Goal: Complete application form

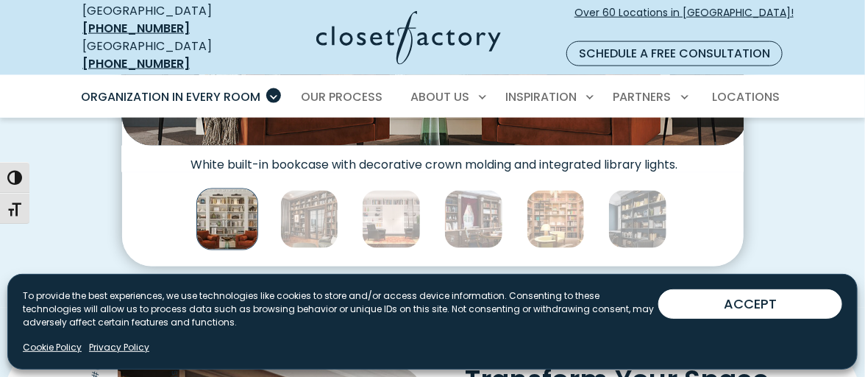
scroll to position [736, 0]
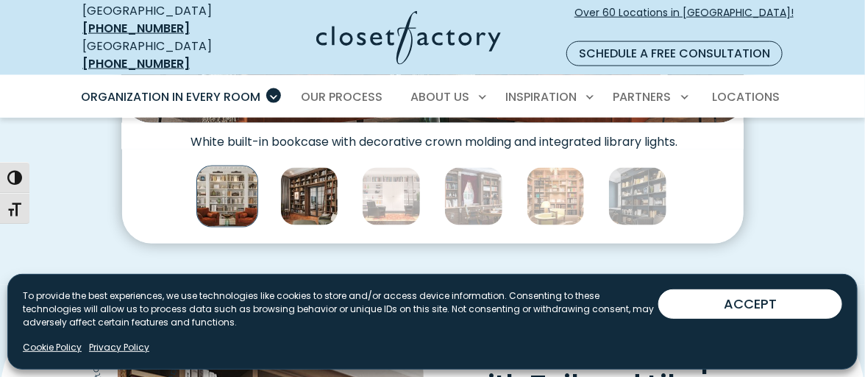
click at [313, 167] on img "Thumbnail Gallery" at bounding box center [309, 196] width 59 height 59
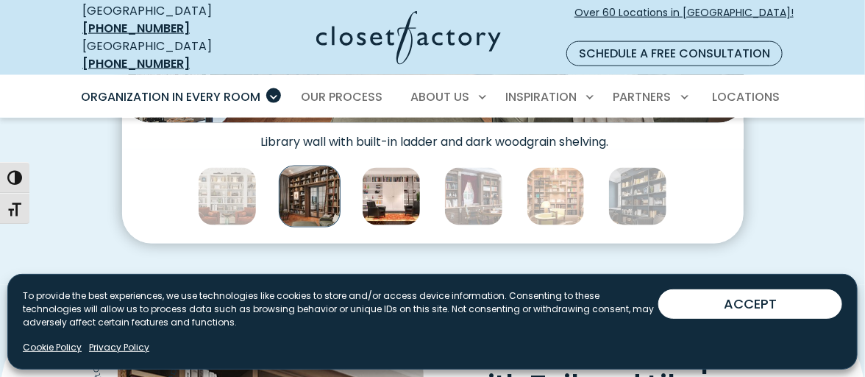
click at [382, 167] on img "Thumbnail Gallery" at bounding box center [391, 196] width 59 height 59
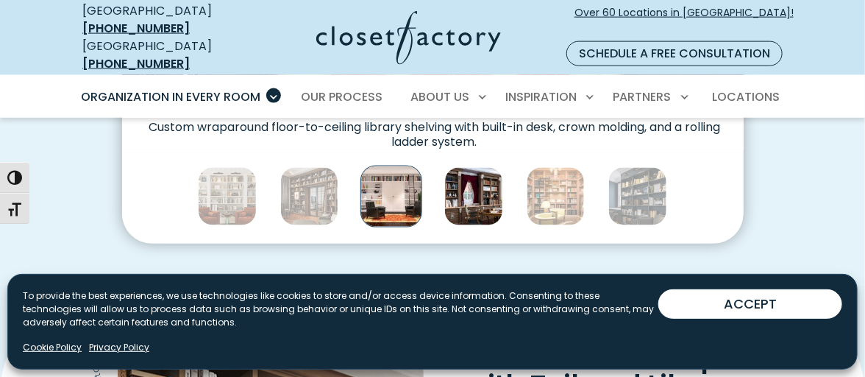
click at [462, 167] on img "Thumbnail Gallery" at bounding box center [473, 196] width 59 height 59
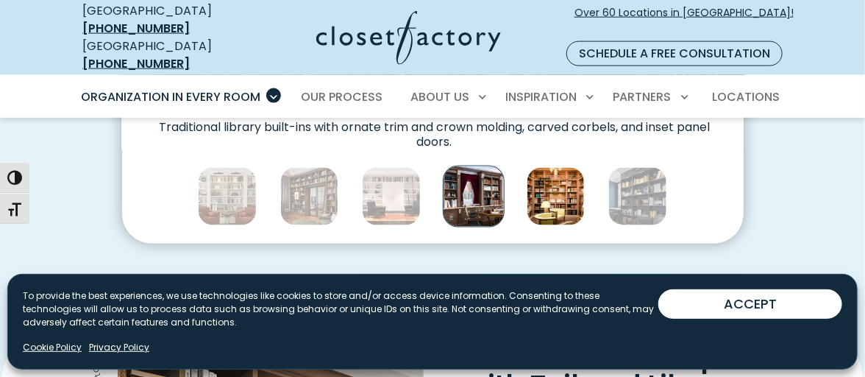
click at [544, 167] on img "Thumbnail Gallery" at bounding box center [556, 196] width 59 height 59
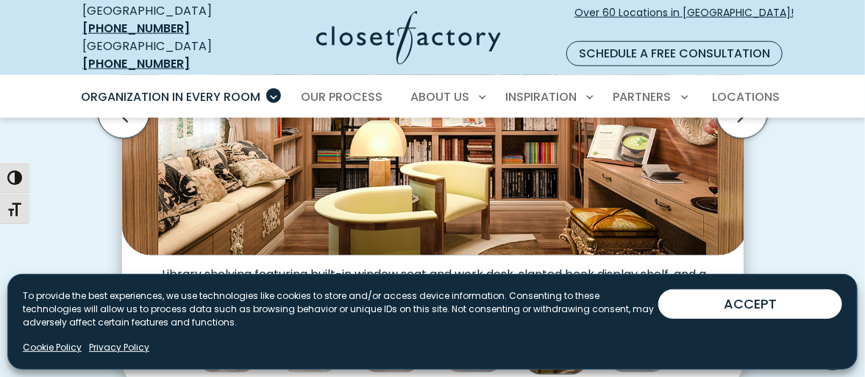
scroll to position [515, 0]
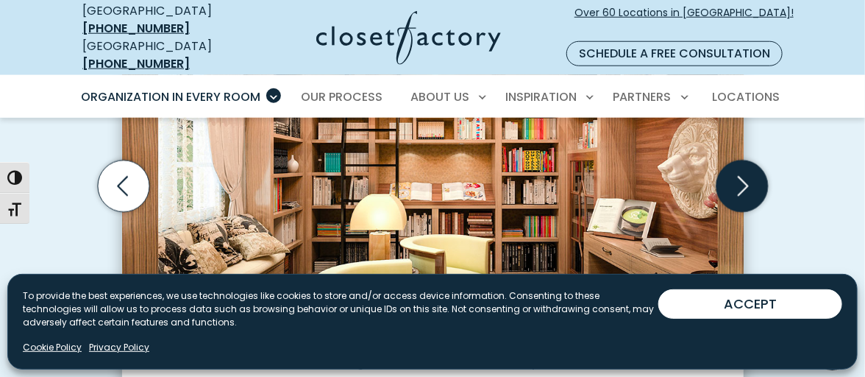
click at [744, 160] on icon "Next slide" at bounding box center [741, 185] width 51 height 51
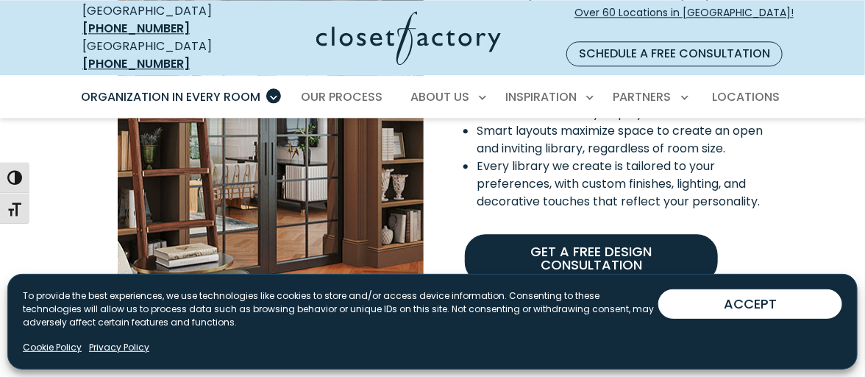
scroll to position [1324, 0]
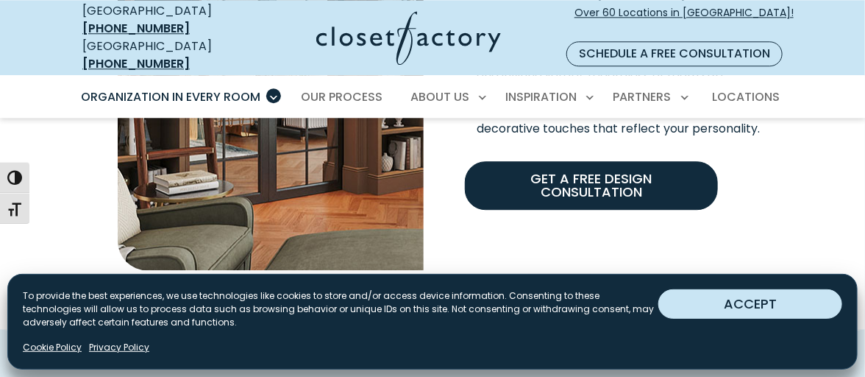
click at [736, 305] on button "ACCEPT" at bounding box center [750, 303] width 184 height 29
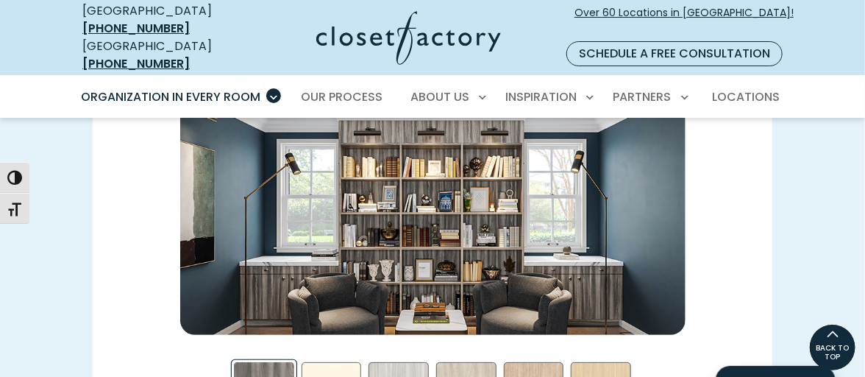
scroll to position [1912, 0]
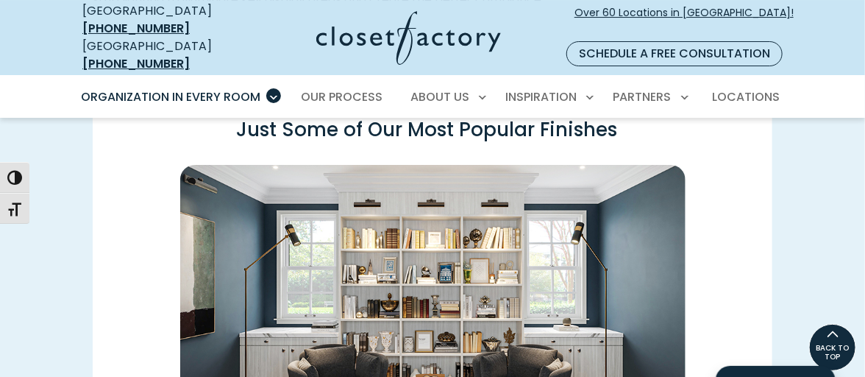
scroll to position [1838, 0]
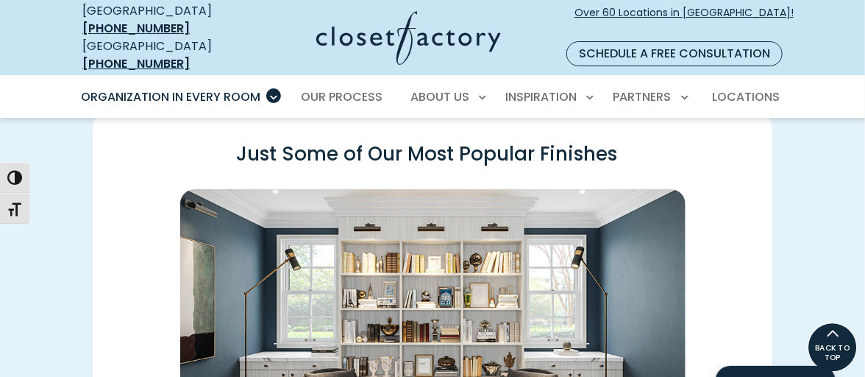
click at [836, 350] on span "BACK TO TOP" at bounding box center [832, 352] width 48 height 18
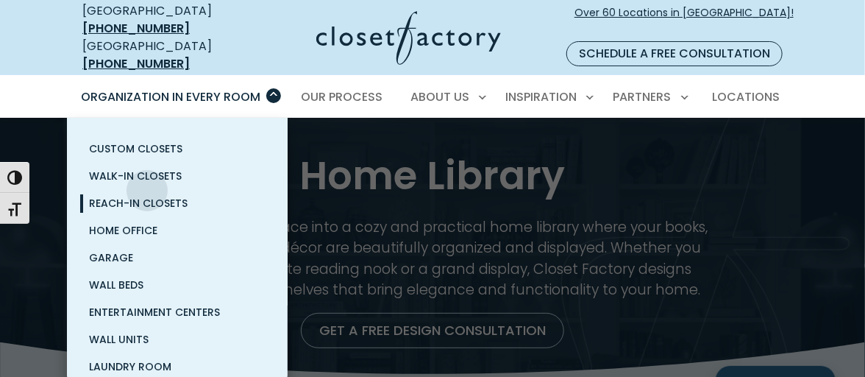
click at [147, 196] on span "Reach-In Closets" at bounding box center [138, 203] width 99 height 15
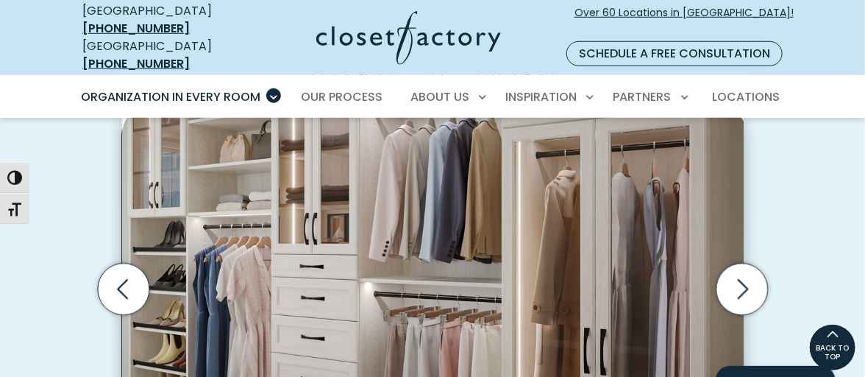
scroll to position [366, 0]
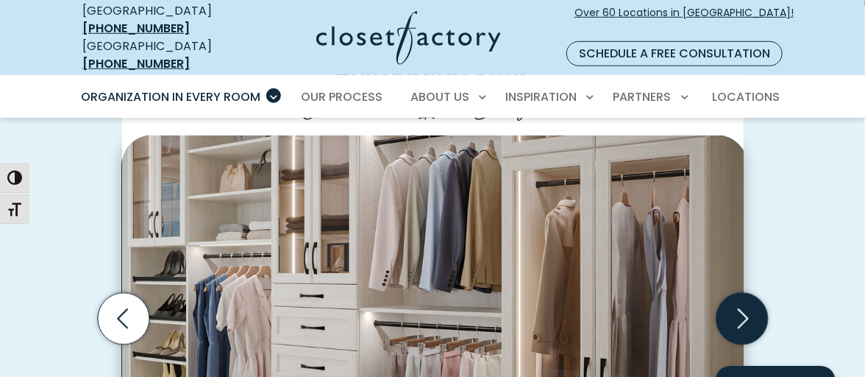
click at [748, 293] on icon "Next slide" at bounding box center [741, 318] width 51 height 51
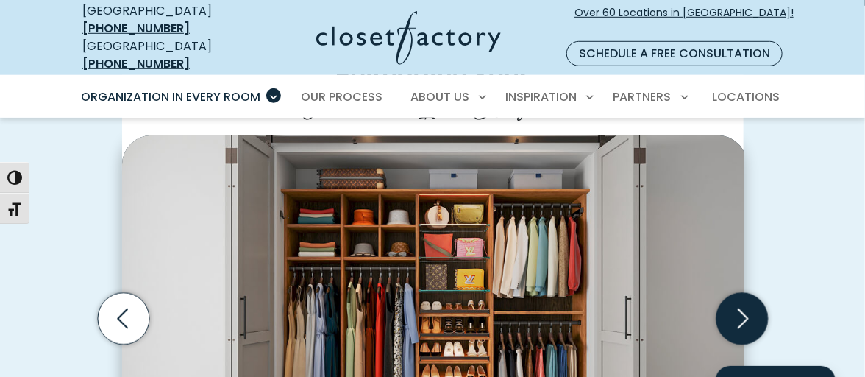
click at [748, 293] on icon "Next slide" at bounding box center [741, 318] width 51 height 51
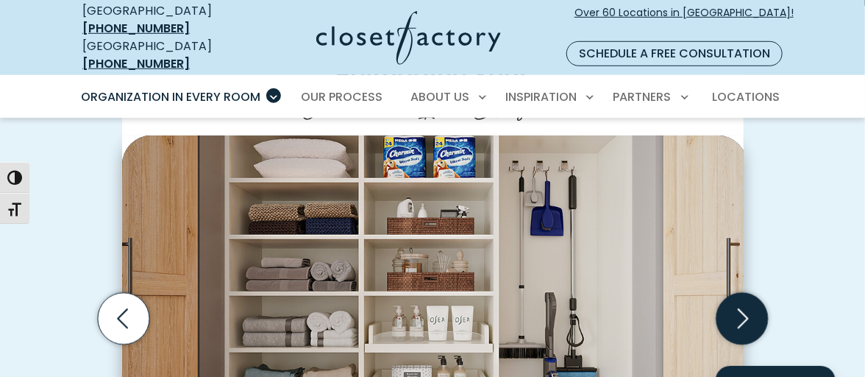
click at [748, 293] on icon "Next slide" at bounding box center [741, 318] width 51 height 51
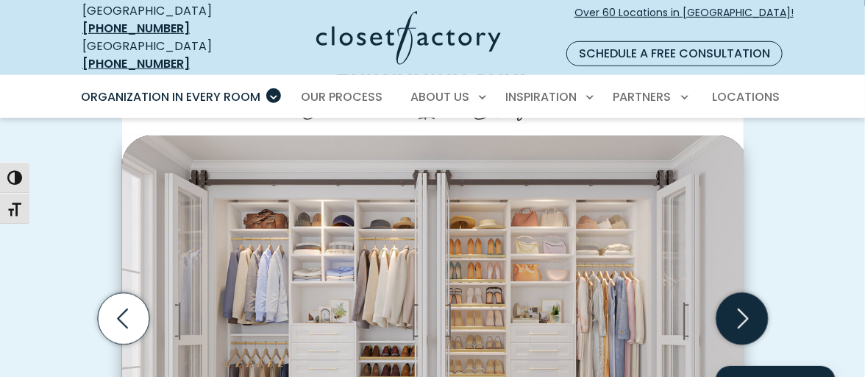
click at [744, 293] on icon "Next slide" at bounding box center [741, 318] width 51 height 51
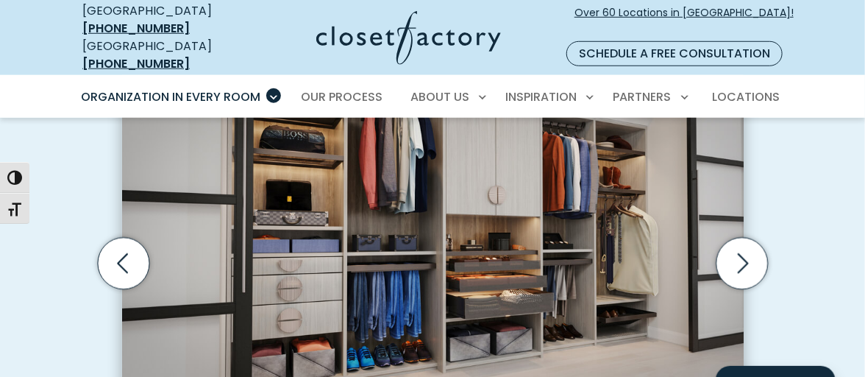
scroll to position [441, 0]
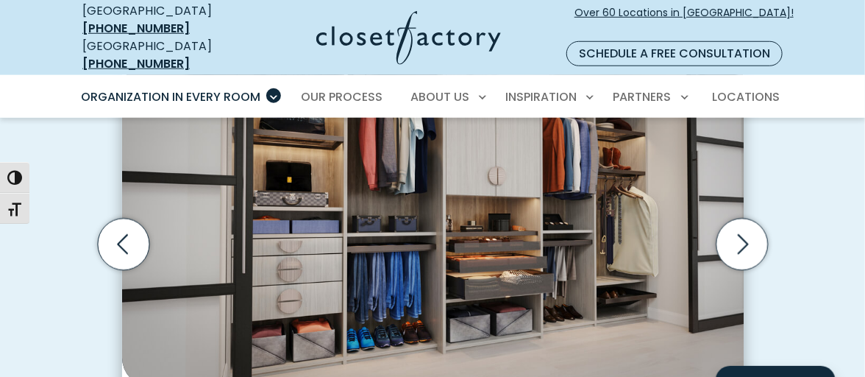
click at [582, 234] on img "Thumbnail Gallery" at bounding box center [434, 224] width 625 height 326
click at [740, 218] on icon "Next slide" at bounding box center [741, 243] width 51 height 51
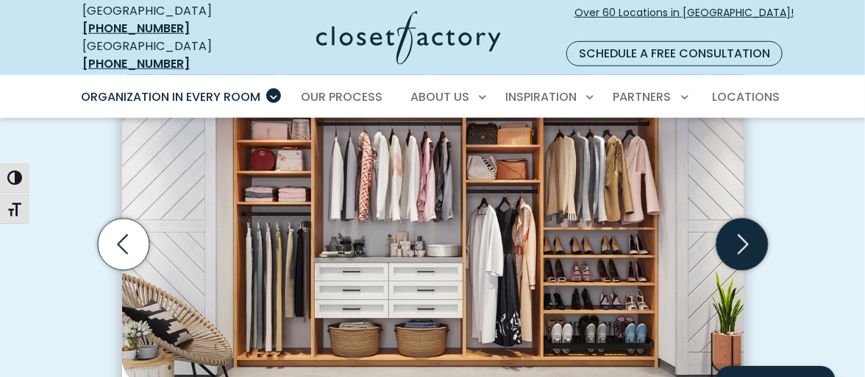
click at [740, 218] on icon "Next slide" at bounding box center [741, 243] width 51 height 51
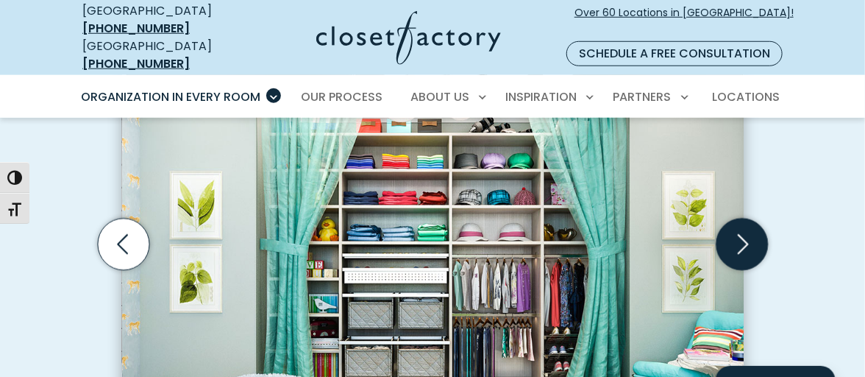
click at [740, 218] on icon "Next slide" at bounding box center [741, 243] width 51 height 51
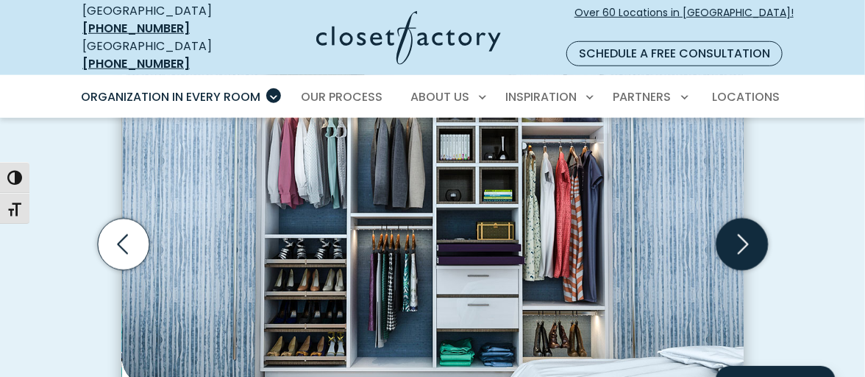
click at [740, 218] on icon "Next slide" at bounding box center [741, 243] width 51 height 51
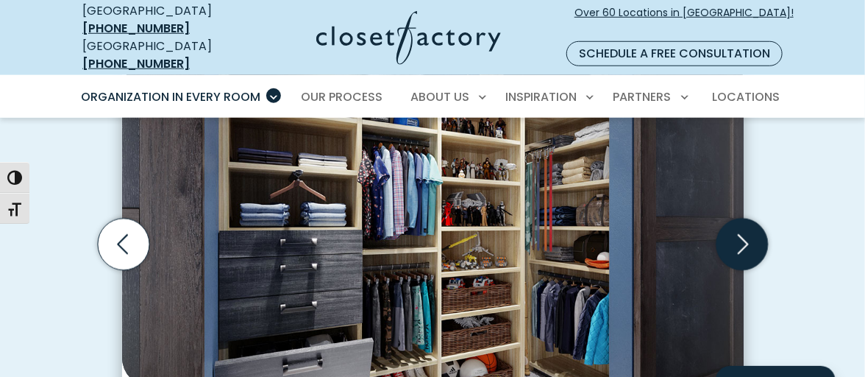
click at [740, 218] on icon "Next slide" at bounding box center [741, 243] width 51 height 51
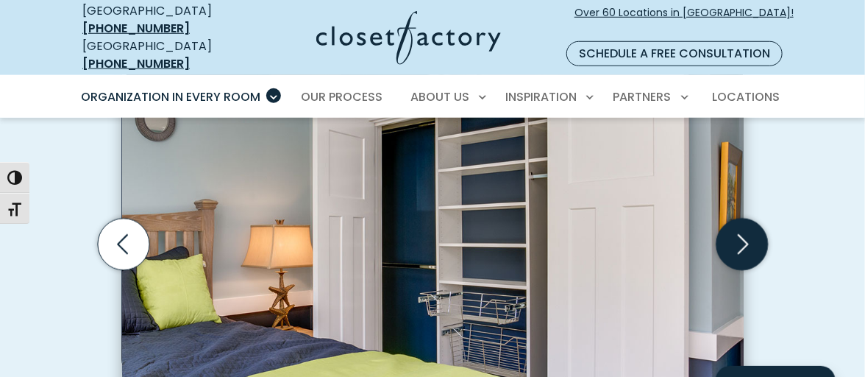
click at [740, 218] on icon "Next slide" at bounding box center [741, 243] width 51 height 51
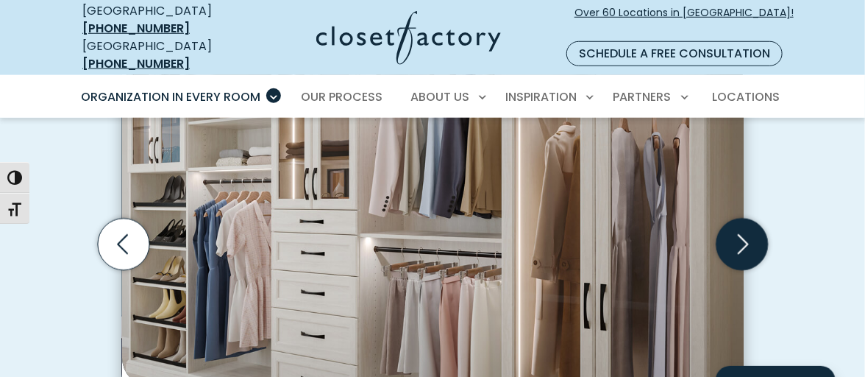
click at [740, 218] on icon "Next slide" at bounding box center [741, 243] width 51 height 51
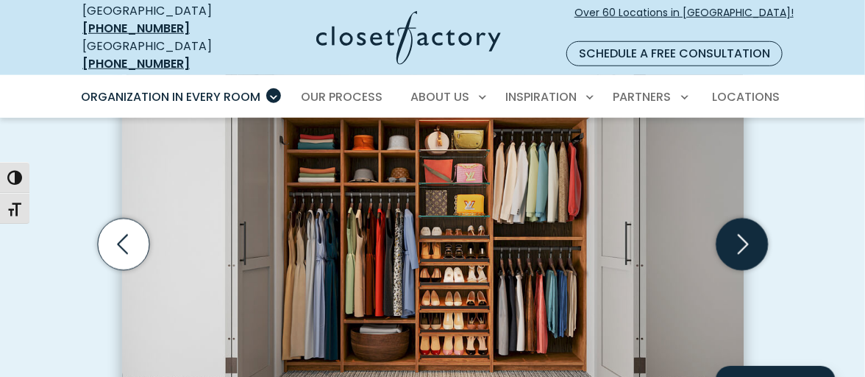
click at [740, 218] on icon "Next slide" at bounding box center [741, 243] width 51 height 51
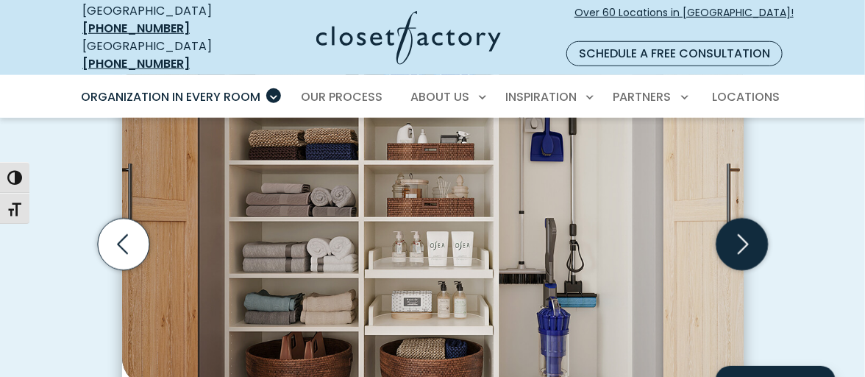
click at [740, 218] on icon "Next slide" at bounding box center [741, 243] width 51 height 51
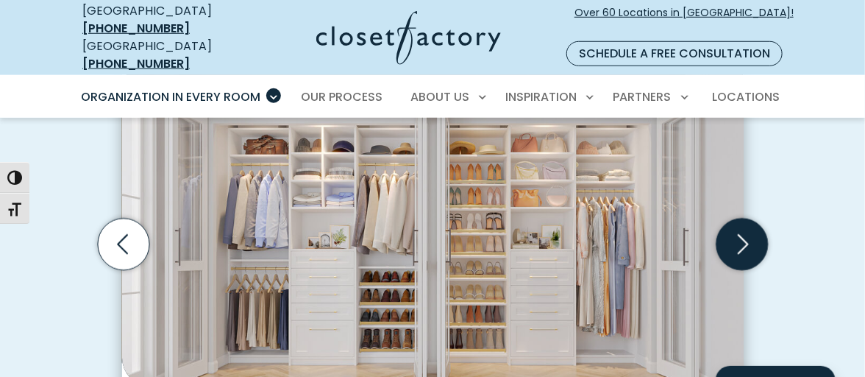
click at [743, 218] on icon "Next slide" at bounding box center [741, 243] width 51 height 51
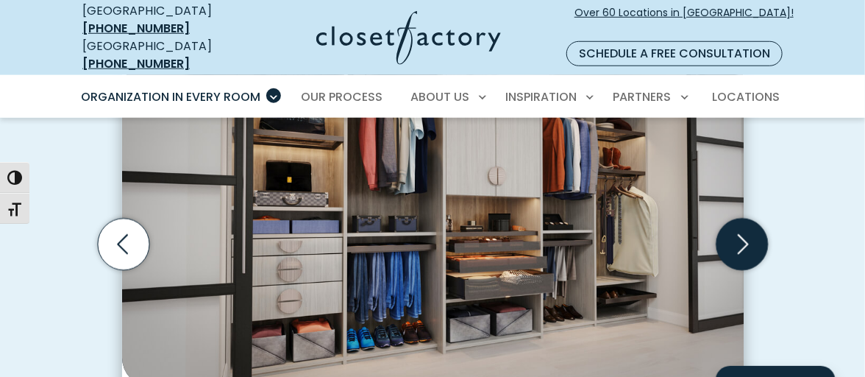
click at [743, 218] on icon "Next slide" at bounding box center [741, 243] width 51 height 51
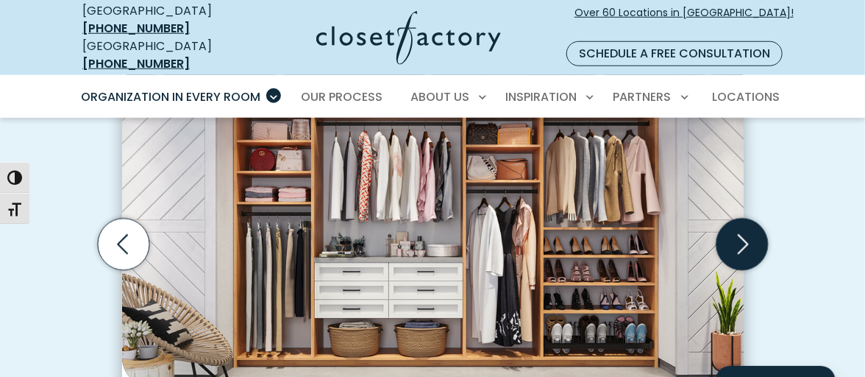
click at [745, 218] on icon "Next slide" at bounding box center [741, 243] width 51 height 51
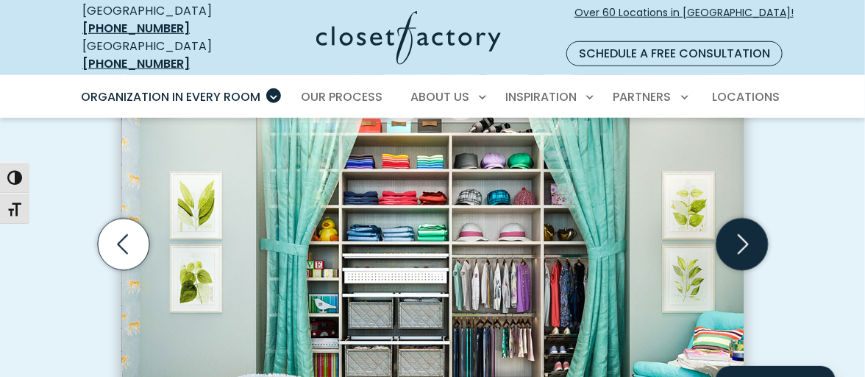
click at [745, 218] on icon "Next slide" at bounding box center [741, 243] width 51 height 51
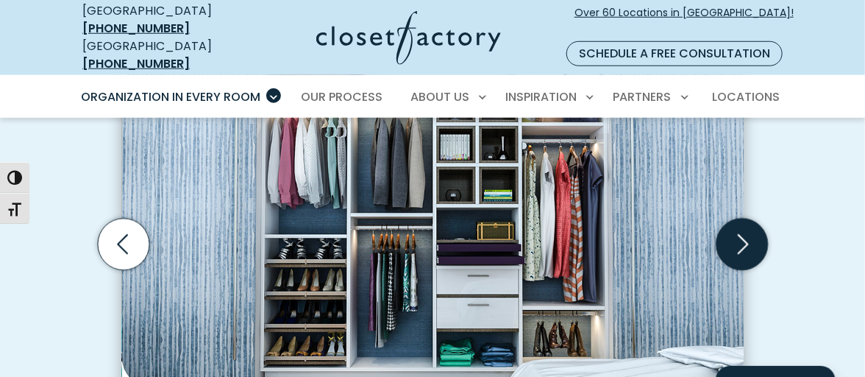
click at [745, 218] on icon "Next slide" at bounding box center [741, 243] width 51 height 51
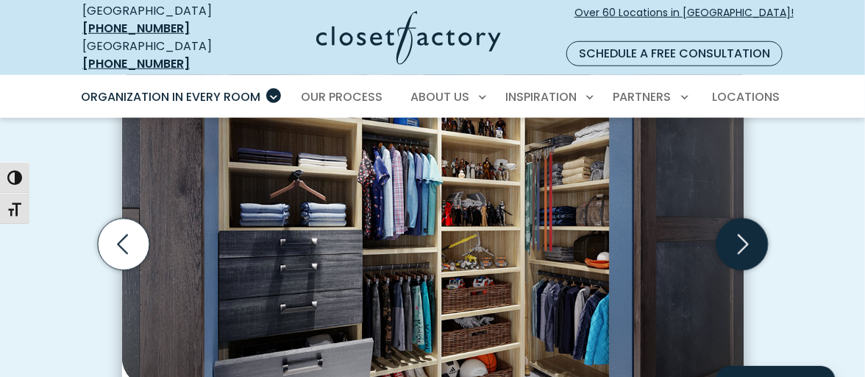
click at [745, 218] on icon "Next slide" at bounding box center [741, 243] width 51 height 51
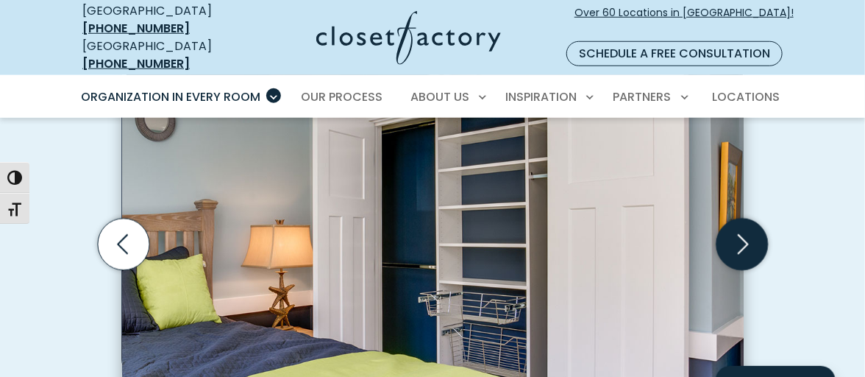
click at [745, 218] on icon "Next slide" at bounding box center [741, 243] width 51 height 51
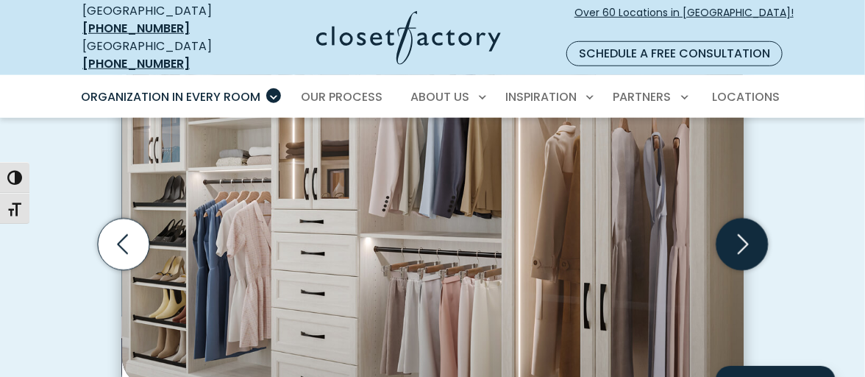
click at [745, 218] on icon "Next slide" at bounding box center [741, 243] width 51 height 51
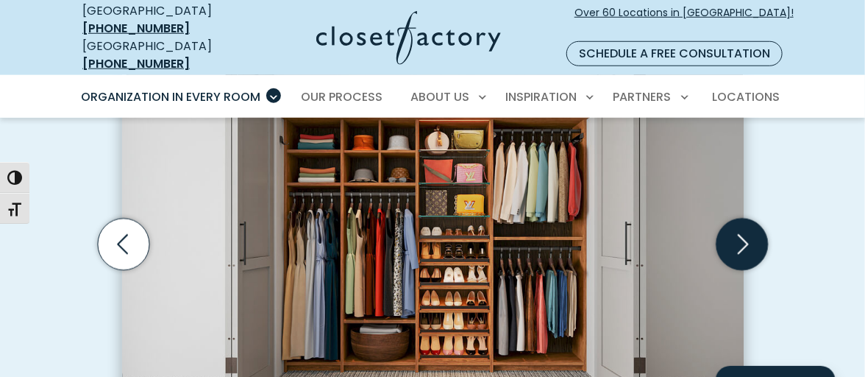
click at [745, 218] on icon "Next slide" at bounding box center [741, 243] width 51 height 51
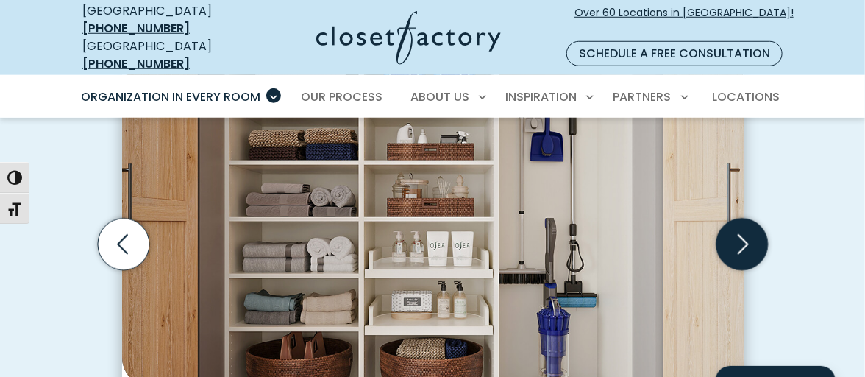
click at [745, 218] on icon "Next slide" at bounding box center [741, 243] width 51 height 51
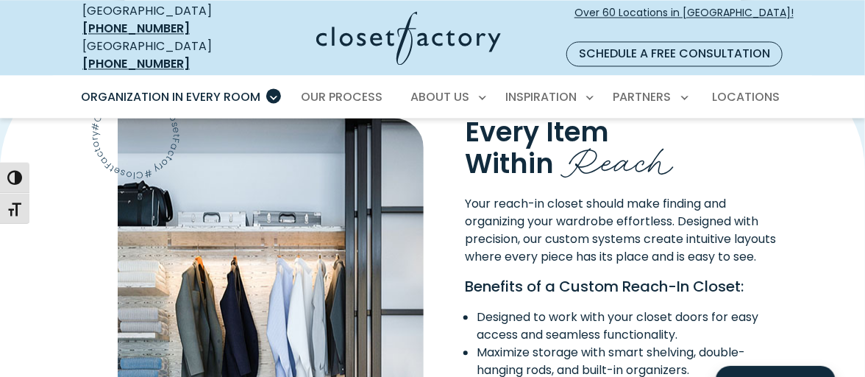
scroll to position [1102, 0]
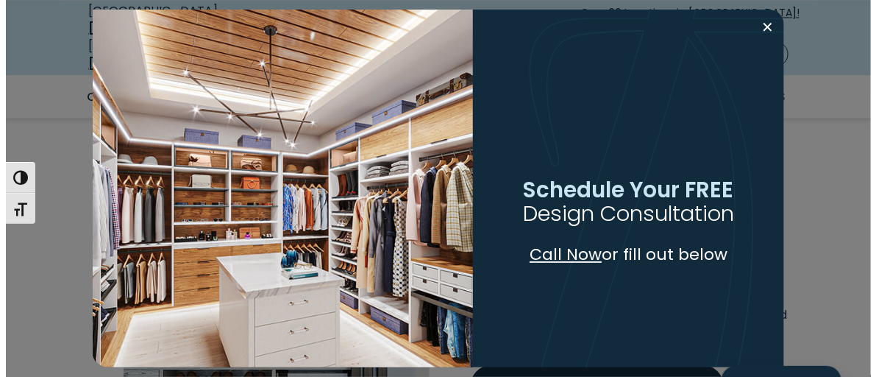
scroll to position [1103, 0]
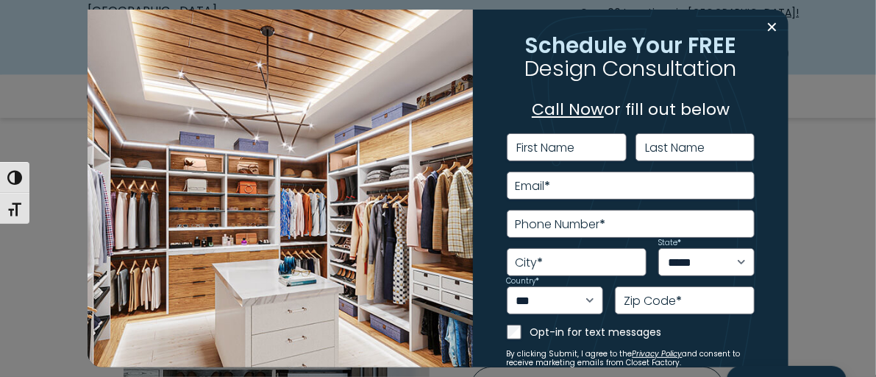
click at [557, 142] on label "First Name" at bounding box center [546, 148] width 58 height 12
click at [557, 135] on input "First Name" at bounding box center [567, 147] width 120 height 28
click at [554, 154] on div "**********" at bounding box center [631, 255] width 249 height 244
drag, startPoint x: 549, startPoint y: 96, endPoint x: 529, endPoint y: 138, distance: 46.4
click at [529, 142] on label "First Name" at bounding box center [546, 148] width 58 height 12
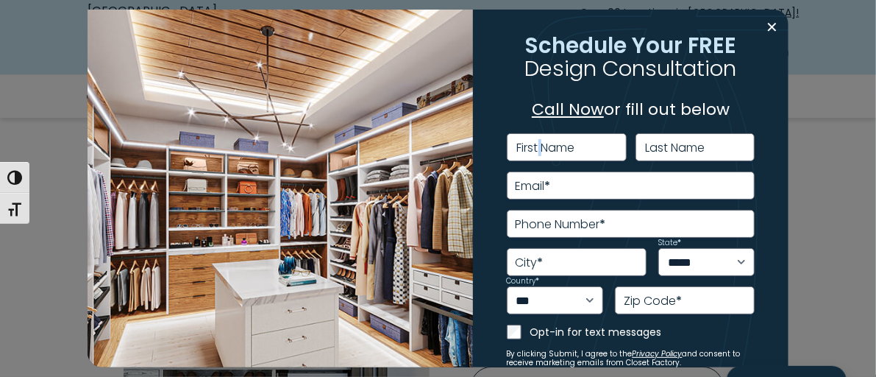
click at [529, 142] on label "First Name" at bounding box center [546, 148] width 58 height 12
click at [529, 138] on input "First Name" at bounding box center [567, 147] width 120 height 28
type input "******"
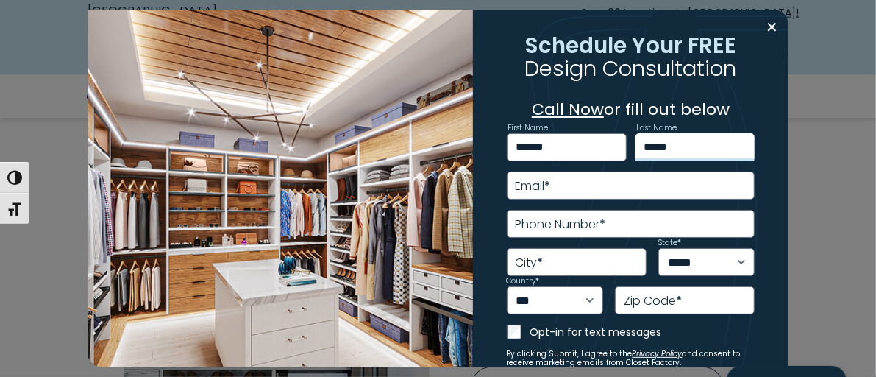
type input "**********"
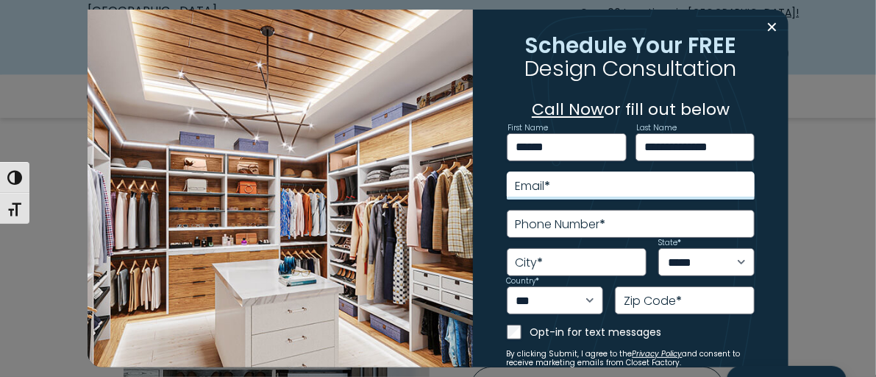
type input "**********"
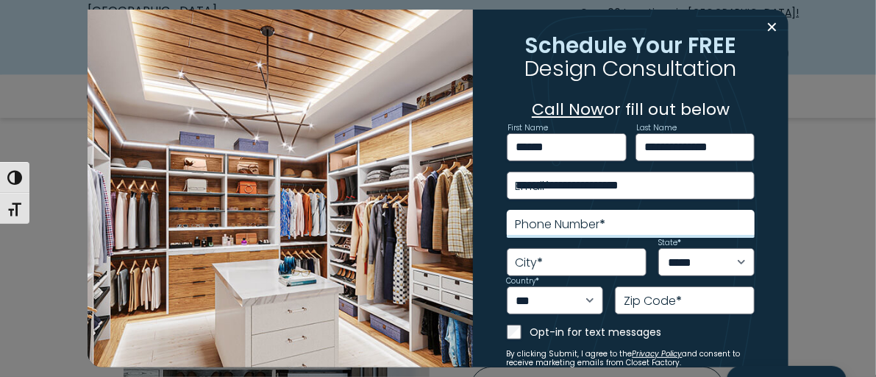
type input "**********"
select select "**"
type input "*****"
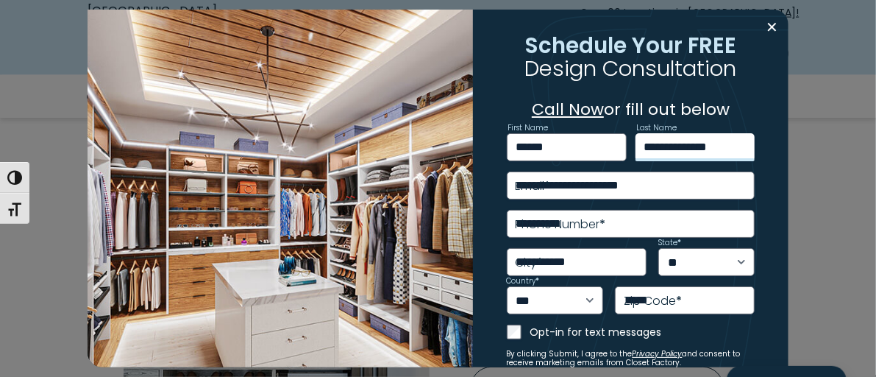
type input "**********"
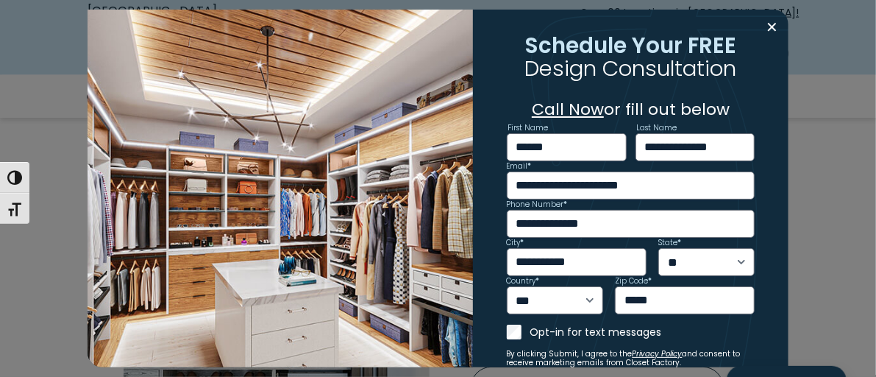
scroll to position [65, 0]
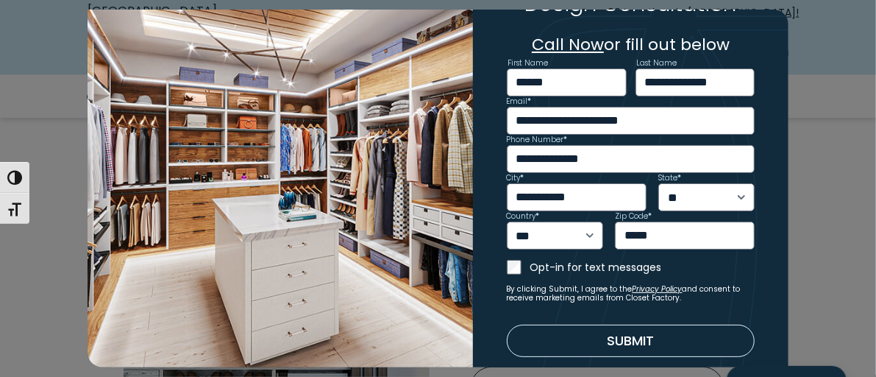
click at [613, 326] on button "Submit" at bounding box center [631, 340] width 249 height 32
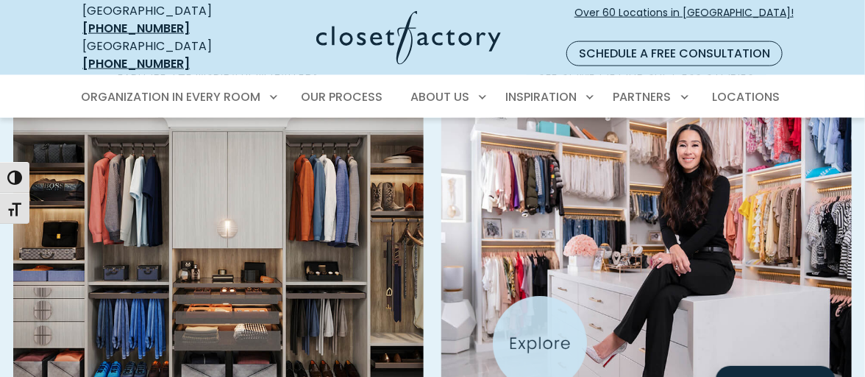
scroll to position [736, 0]
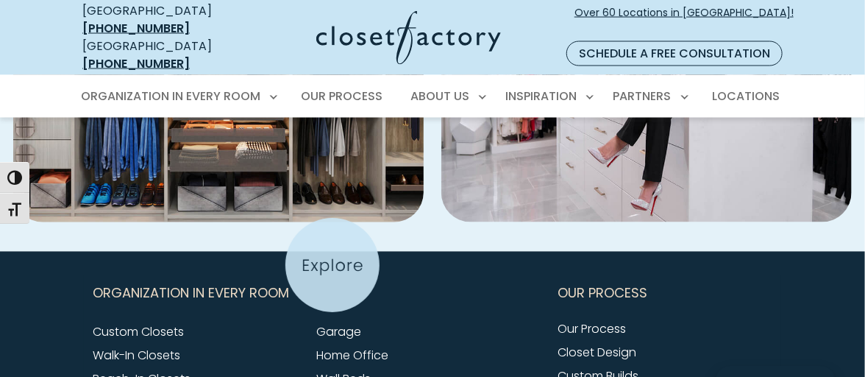
click at [332, 265] on body "Manage Consent To provide the best experiences, we use technologies like cookie…" at bounding box center [432, 50] width 865 height 1909
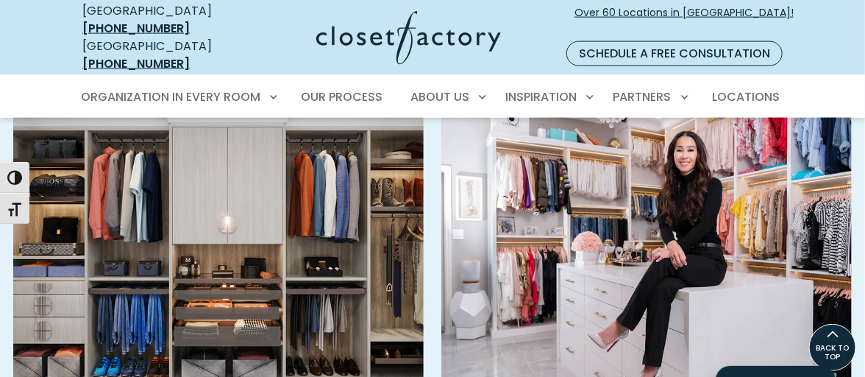
scroll to position [689, 0]
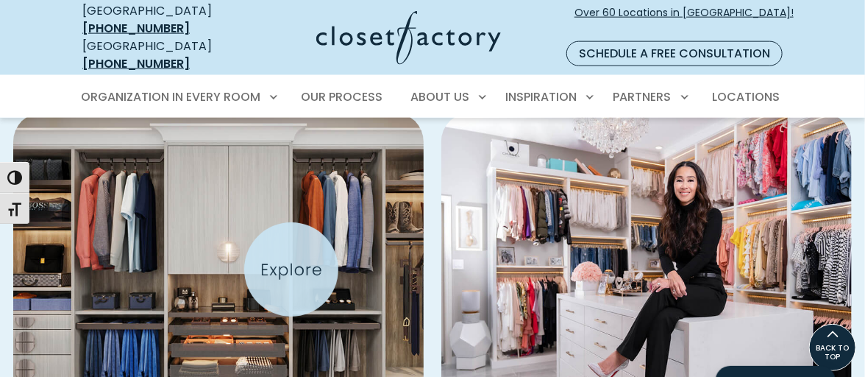
click at [291, 269] on img "Featured Images" at bounding box center [219, 274] width 452 height 357
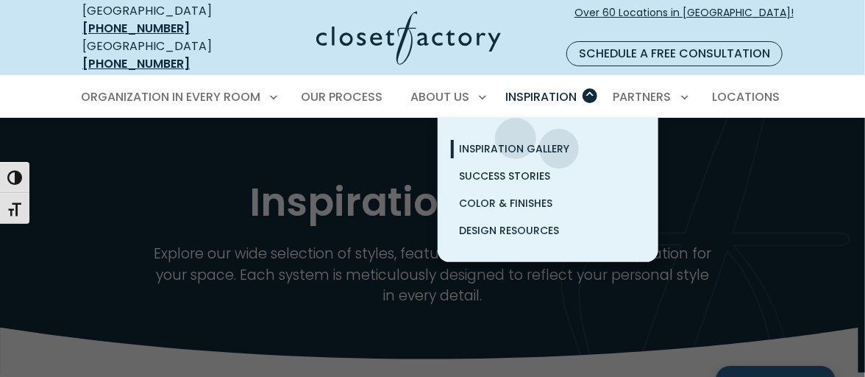
click at [516, 141] on span "Inspiration Gallery" at bounding box center [515, 148] width 110 height 15
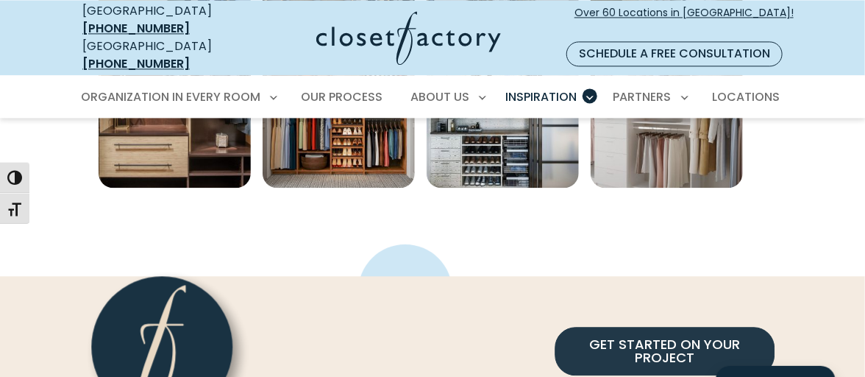
scroll to position [1177, 0]
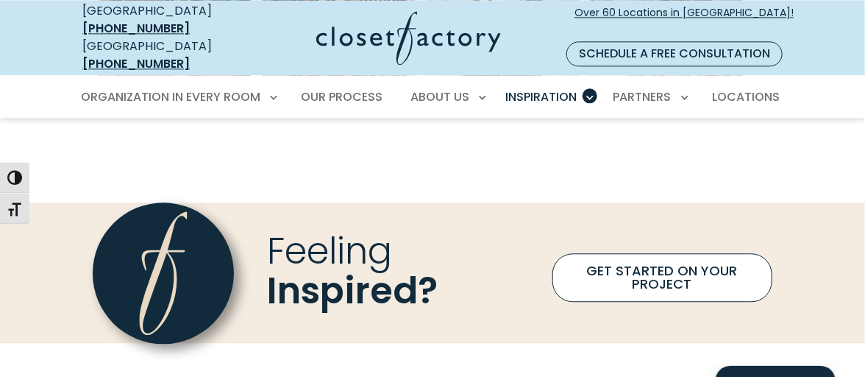
click at [621, 253] on link "GET STARTED ON YOUR PROJECT" at bounding box center [662, 277] width 220 height 49
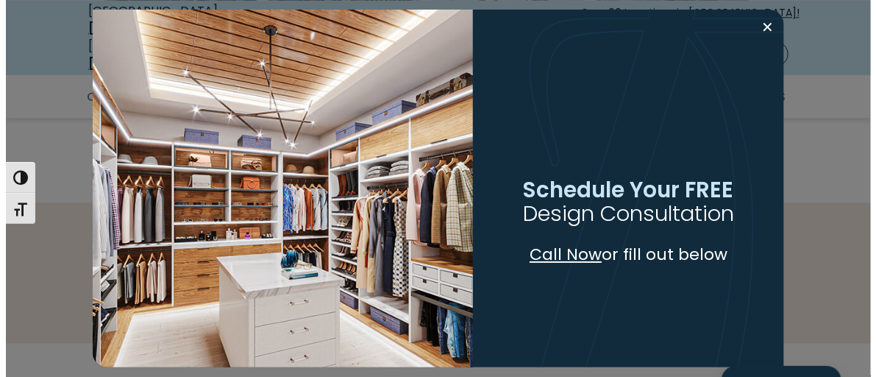
scroll to position [1178, 0]
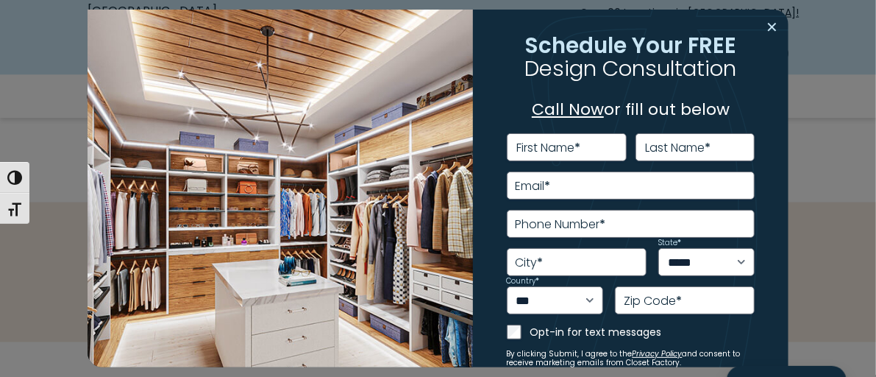
click at [762, 25] on button "Close modal" at bounding box center [771, 27] width 21 height 24
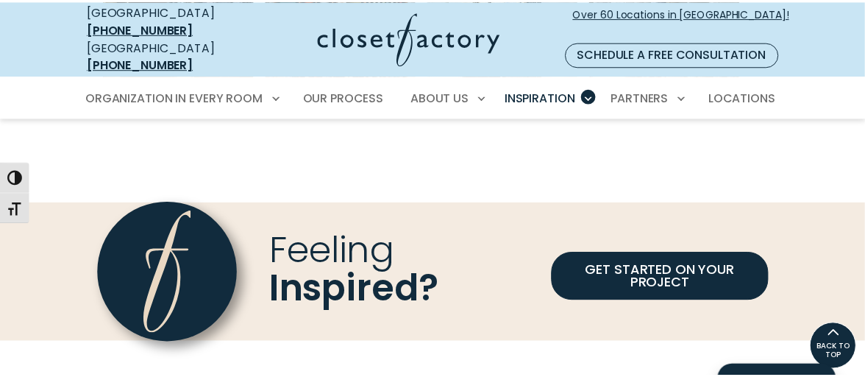
scroll to position [1177, 0]
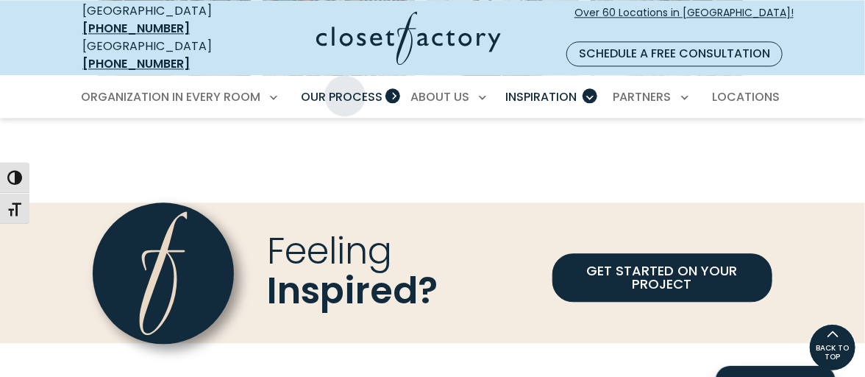
click at [345, 88] on span "Our Process" at bounding box center [342, 96] width 82 height 17
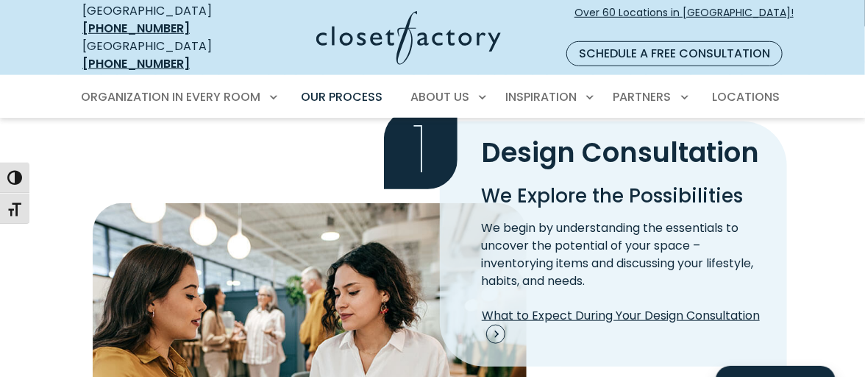
scroll to position [367, 0]
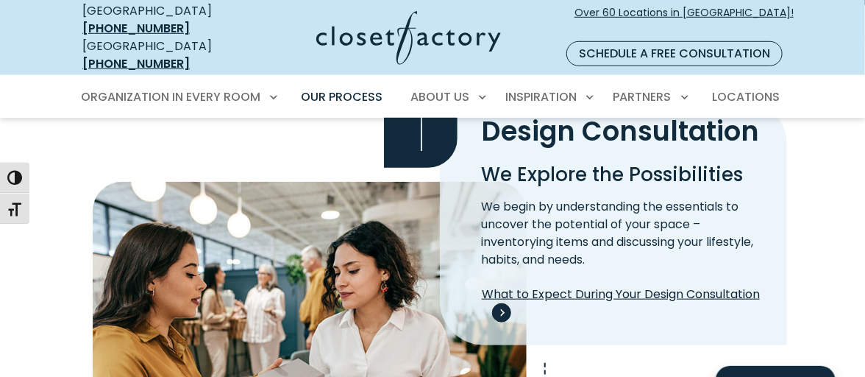
click at [511, 303] on span "Process Step Image" at bounding box center [501, 312] width 19 height 19
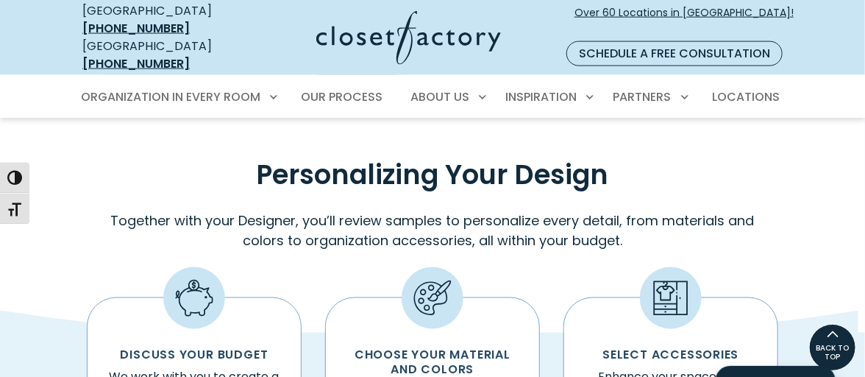
scroll to position [661, 0]
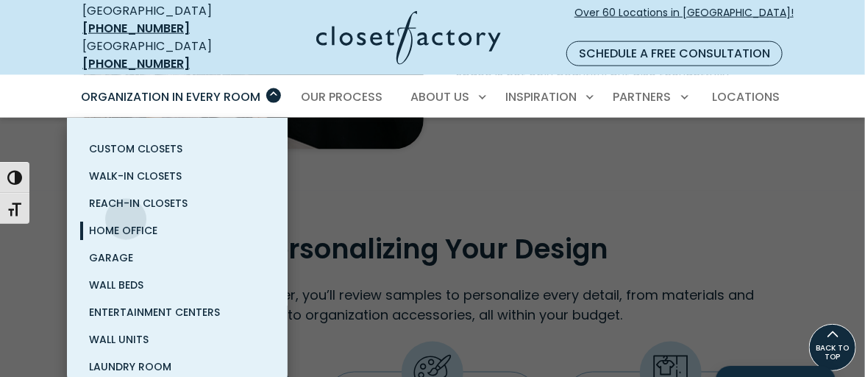
click at [126, 223] on span "Home Office" at bounding box center [123, 230] width 68 height 15
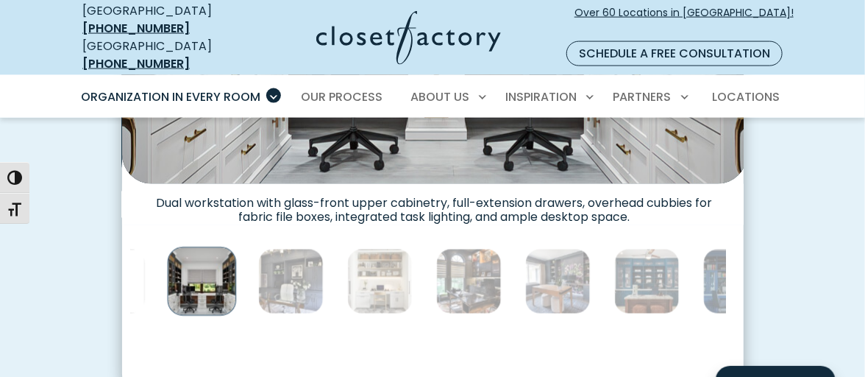
scroll to position [808, 0]
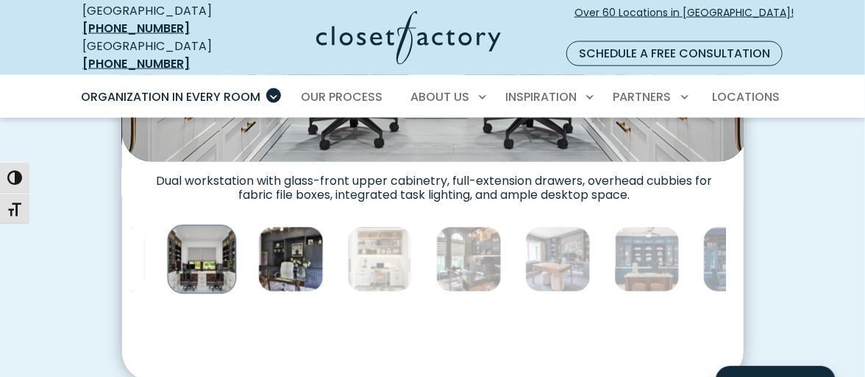
click at [265, 227] on img "Thumbnail Gallery" at bounding box center [290, 259] width 65 height 65
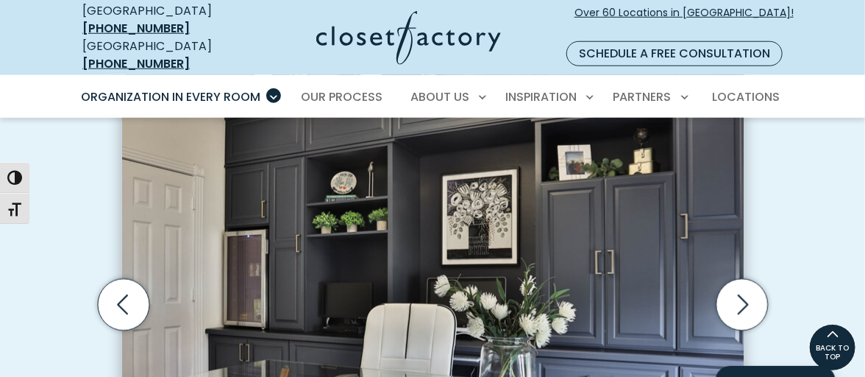
scroll to position [441, 0]
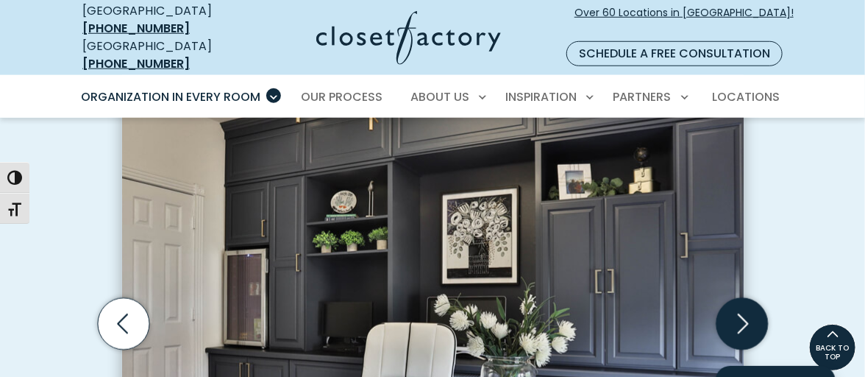
click at [741, 298] on icon "Next slide" at bounding box center [741, 323] width 51 height 51
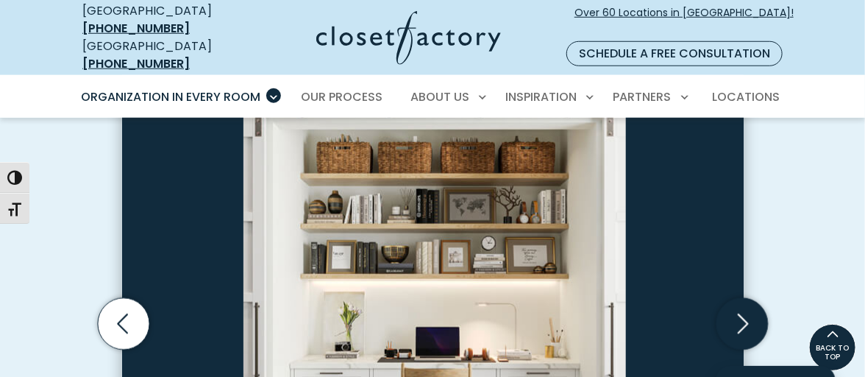
click at [738, 298] on icon "Next slide" at bounding box center [741, 323] width 51 height 51
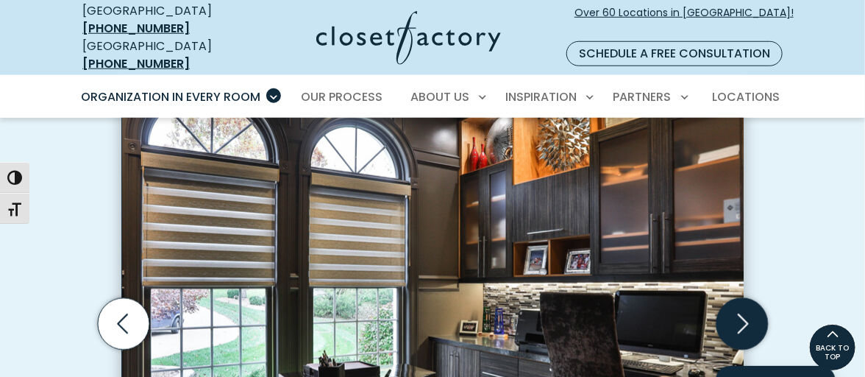
click at [738, 298] on icon "Next slide" at bounding box center [741, 323] width 51 height 51
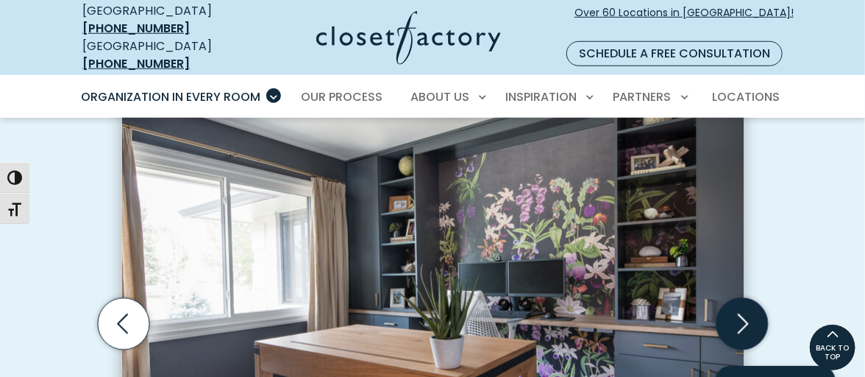
click at [738, 298] on icon "Next slide" at bounding box center [741, 323] width 51 height 51
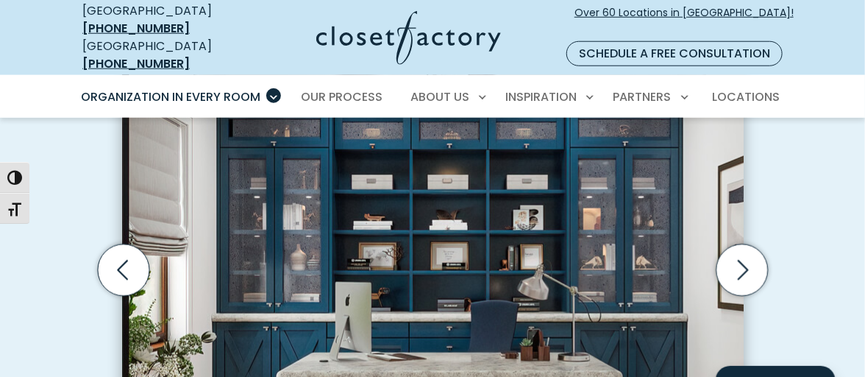
scroll to position [514, 0]
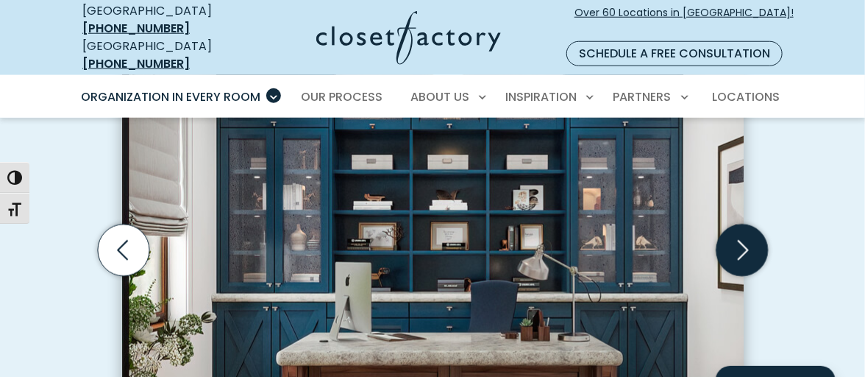
click at [744, 224] on icon "Next slide" at bounding box center [741, 249] width 51 height 51
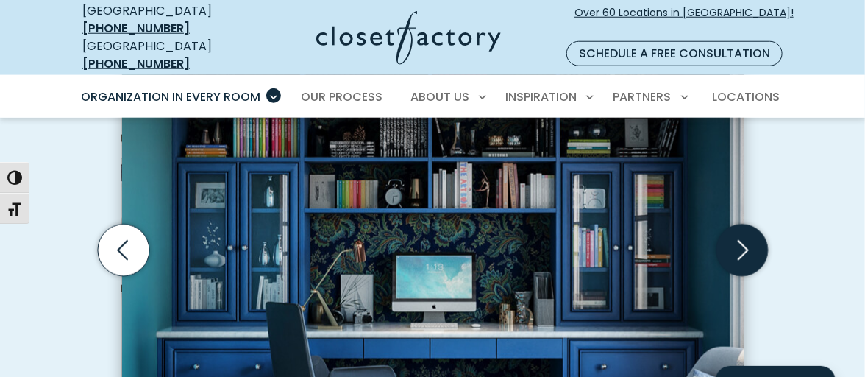
click at [744, 224] on icon "Next slide" at bounding box center [741, 249] width 51 height 51
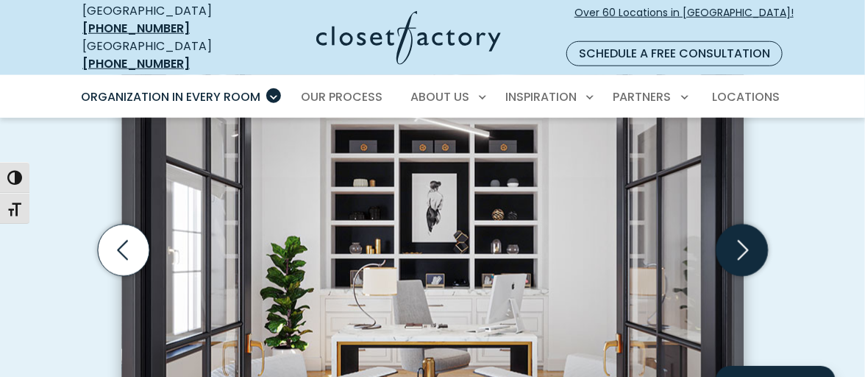
click at [744, 224] on icon "Next slide" at bounding box center [741, 249] width 51 height 51
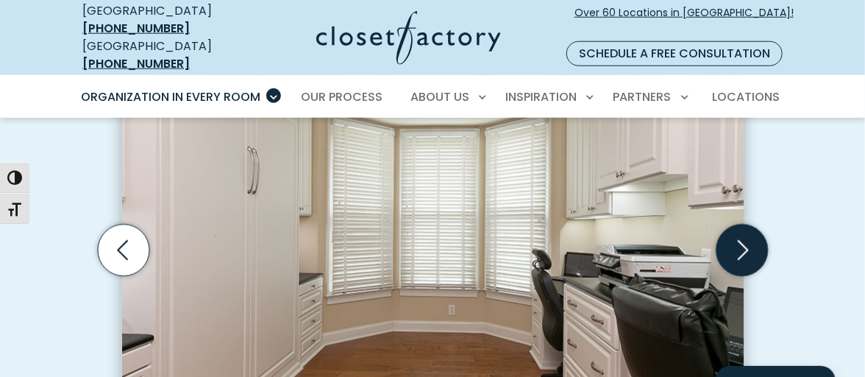
click at [744, 224] on icon "Next slide" at bounding box center [741, 249] width 51 height 51
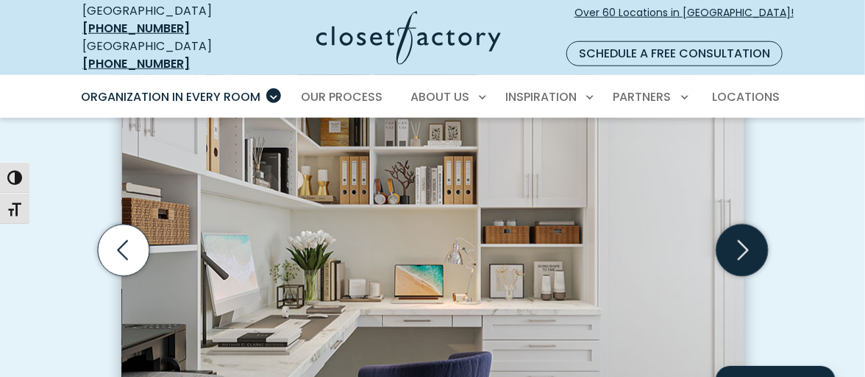
click at [744, 224] on icon "Next slide" at bounding box center [741, 249] width 51 height 51
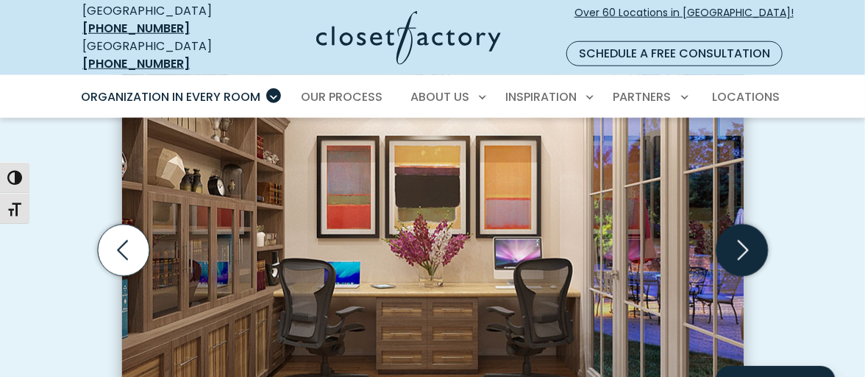
click at [744, 224] on icon "Next slide" at bounding box center [741, 249] width 51 height 51
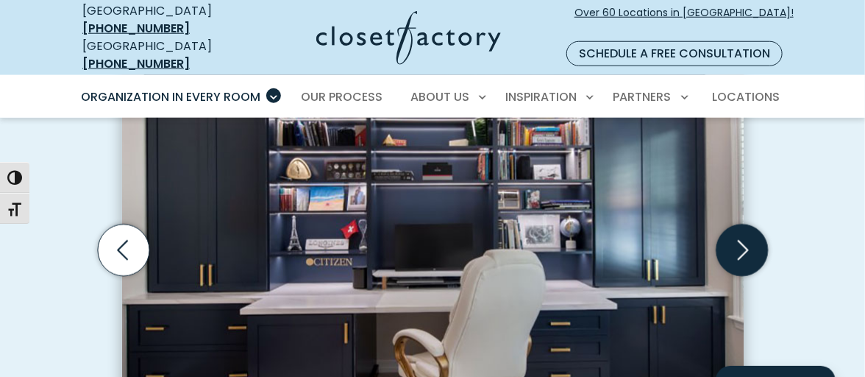
click at [744, 224] on icon "Next slide" at bounding box center [741, 249] width 51 height 51
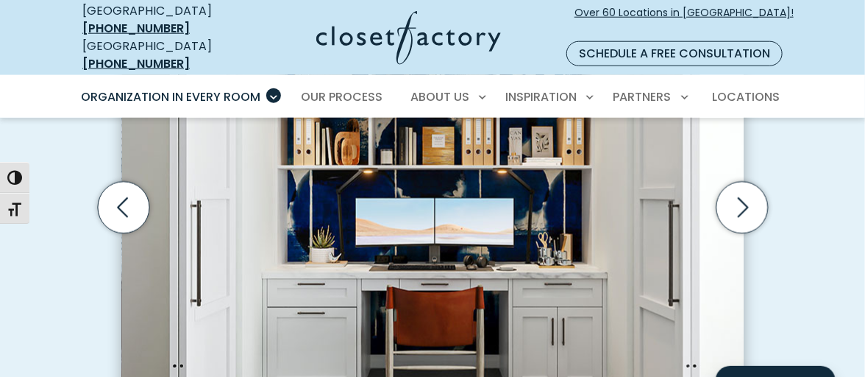
scroll to position [588, 0]
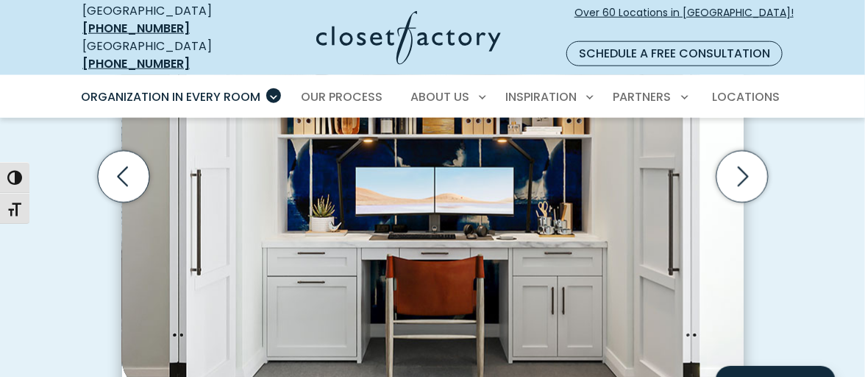
click at [606, 201] on img "Thumbnail Gallery" at bounding box center [434, 163] width 625 height 452
click at [741, 151] on icon "Next slide" at bounding box center [741, 176] width 51 height 51
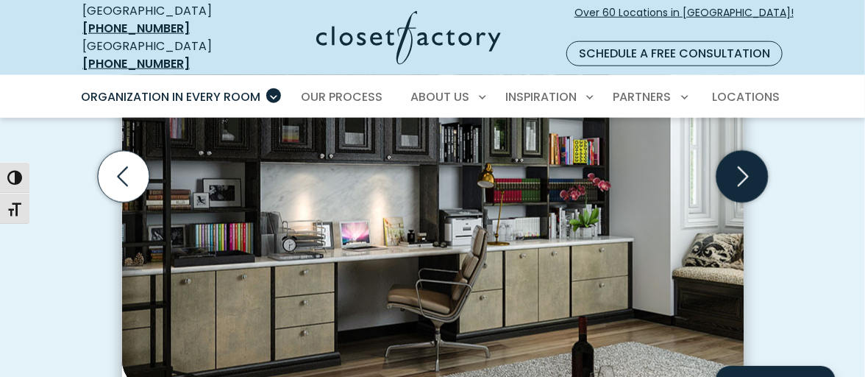
click at [741, 151] on icon "Next slide" at bounding box center [741, 176] width 51 height 51
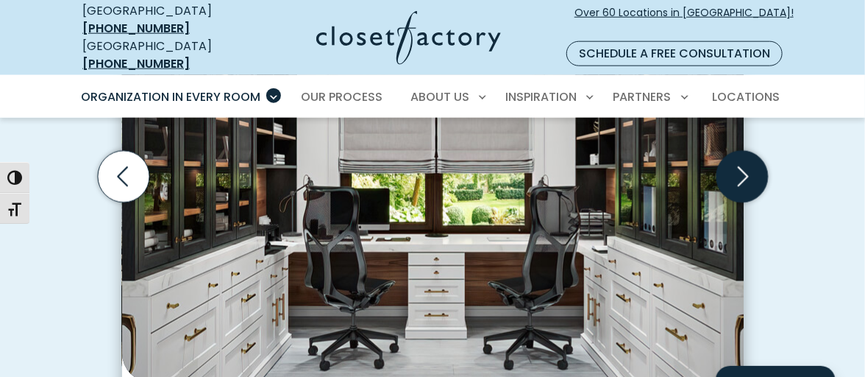
click at [741, 151] on icon "Next slide" at bounding box center [741, 176] width 51 height 51
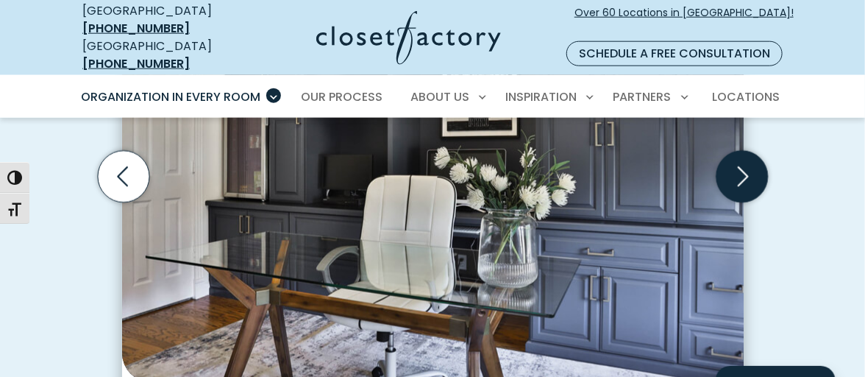
click at [741, 151] on icon "Next slide" at bounding box center [741, 176] width 51 height 51
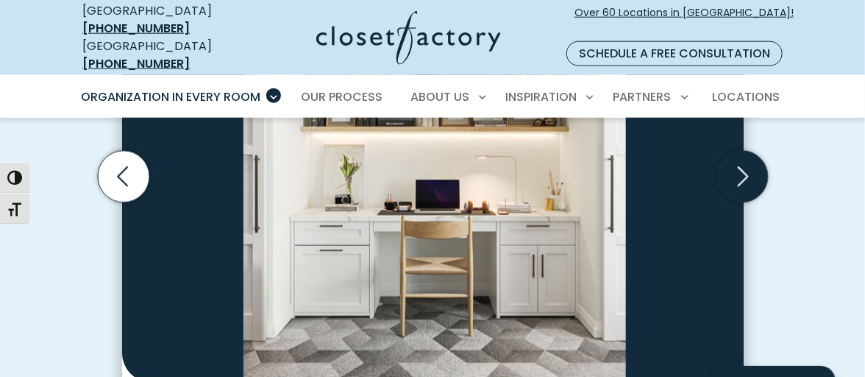
click at [741, 151] on icon "Next slide" at bounding box center [741, 176] width 51 height 51
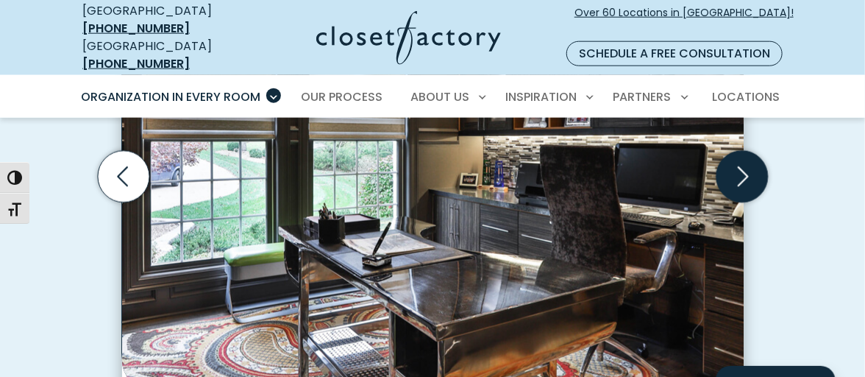
click at [741, 151] on icon "Next slide" at bounding box center [741, 176] width 51 height 51
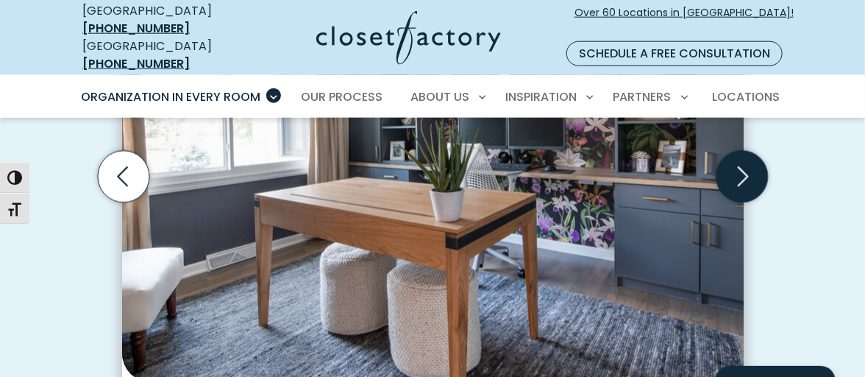
click at [741, 151] on icon "Next slide" at bounding box center [741, 176] width 51 height 51
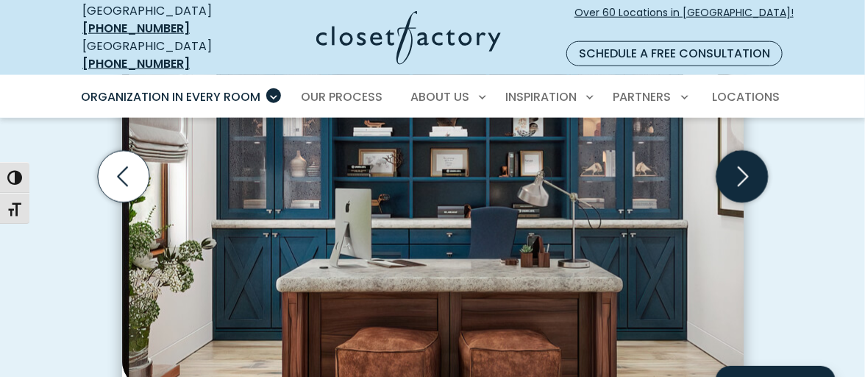
click at [741, 151] on icon "Next slide" at bounding box center [741, 176] width 51 height 51
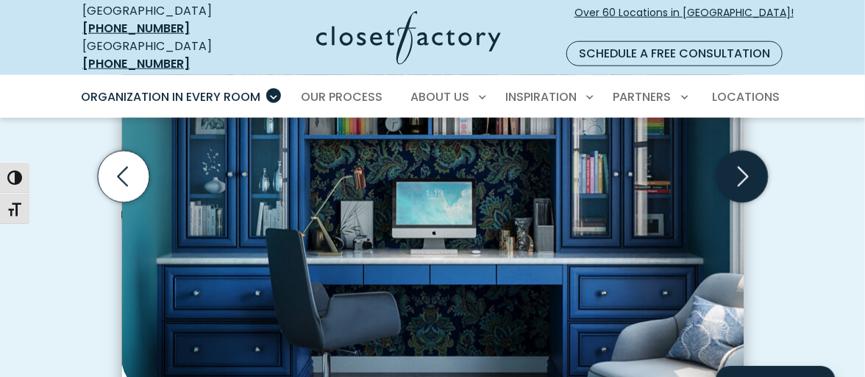
click at [745, 151] on icon "Next slide" at bounding box center [741, 176] width 51 height 51
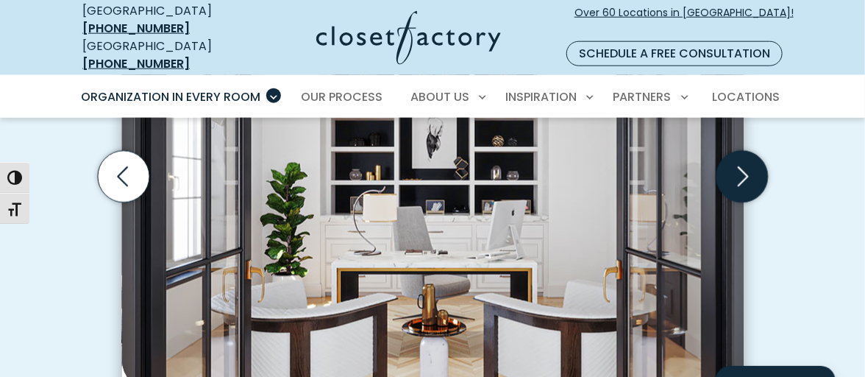
click at [746, 151] on icon "Next slide" at bounding box center [741, 176] width 51 height 51
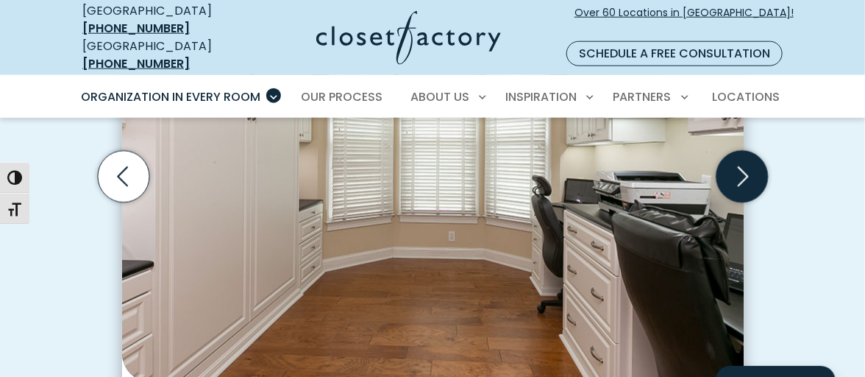
click at [746, 151] on icon "Next slide" at bounding box center [741, 176] width 51 height 51
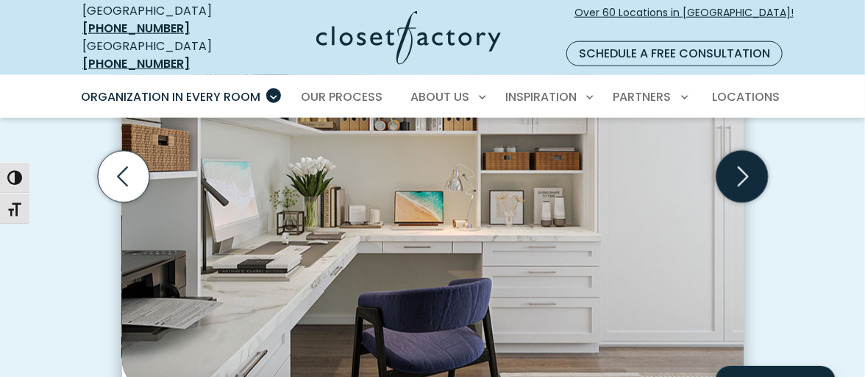
click at [746, 151] on icon "Next slide" at bounding box center [741, 176] width 51 height 51
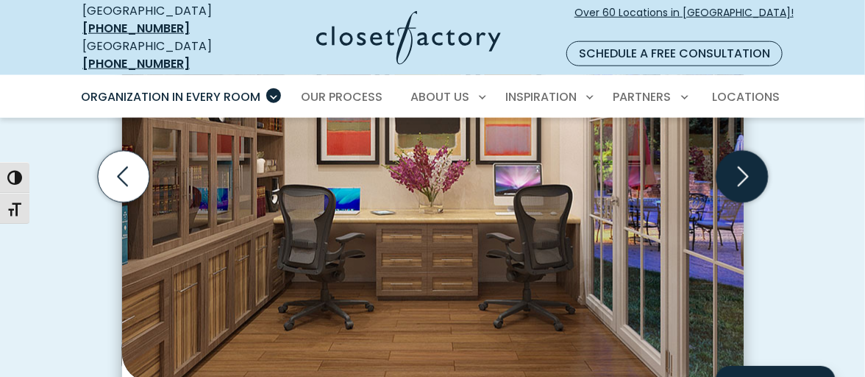
click at [746, 151] on icon "Next slide" at bounding box center [741, 176] width 51 height 51
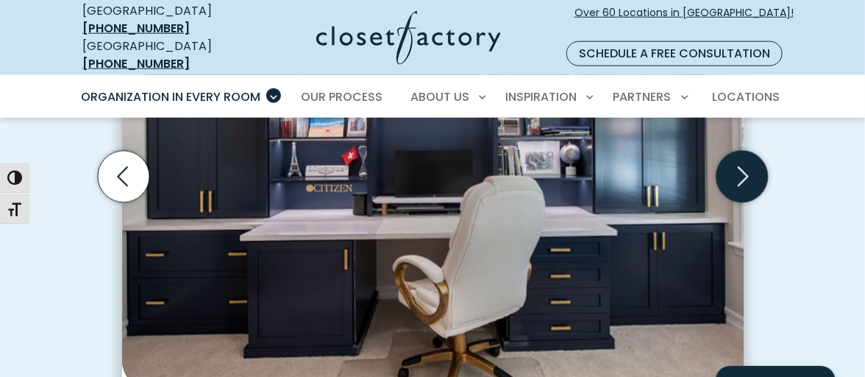
click at [745, 167] on icon "Next slide" at bounding box center [743, 177] width 11 height 20
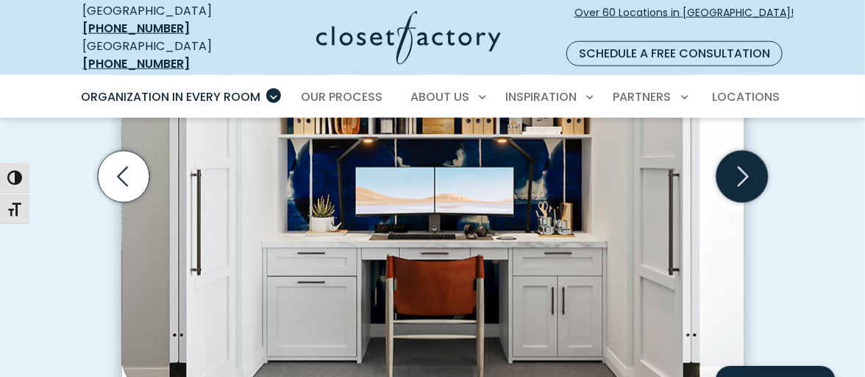
click at [744, 151] on icon "Next slide" at bounding box center [741, 176] width 51 height 51
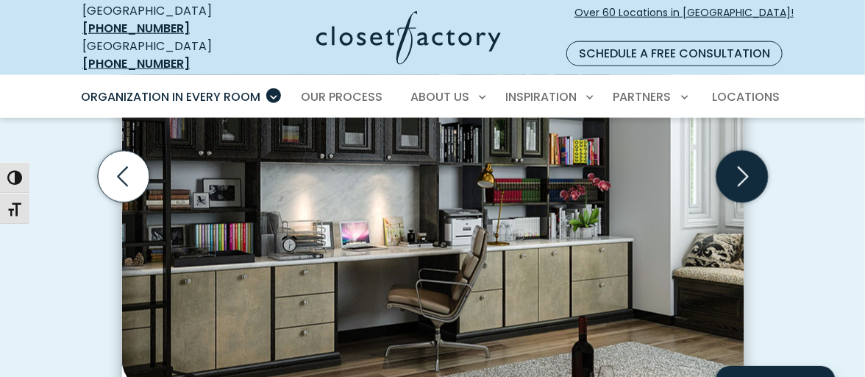
click at [744, 151] on icon "Next slide" at bounding box center [741, 176] width 51 height 51
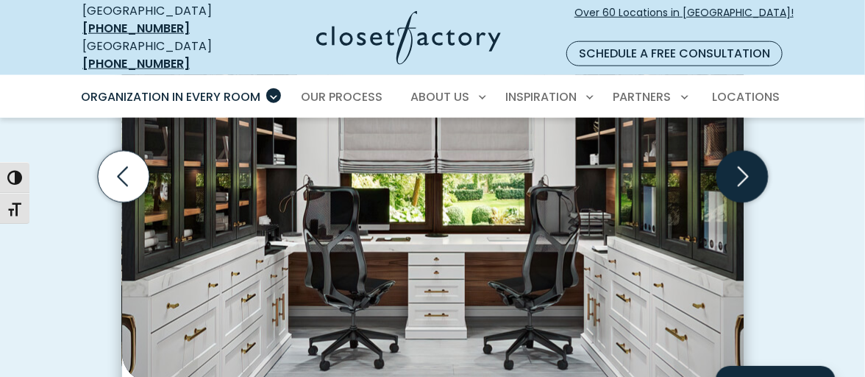
click at [744, 151] on icon "Next slide" at bounding box center [741, 176] width 51 height 51
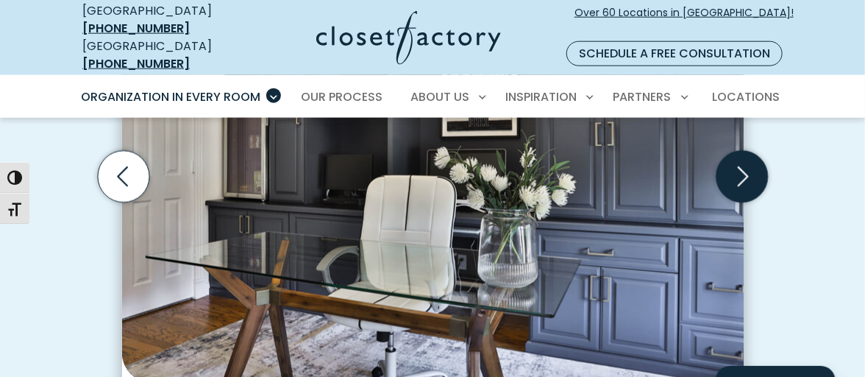
click at [744, 151] on icon "Next slide" at bounding box center [741, 176] width 51 height 51
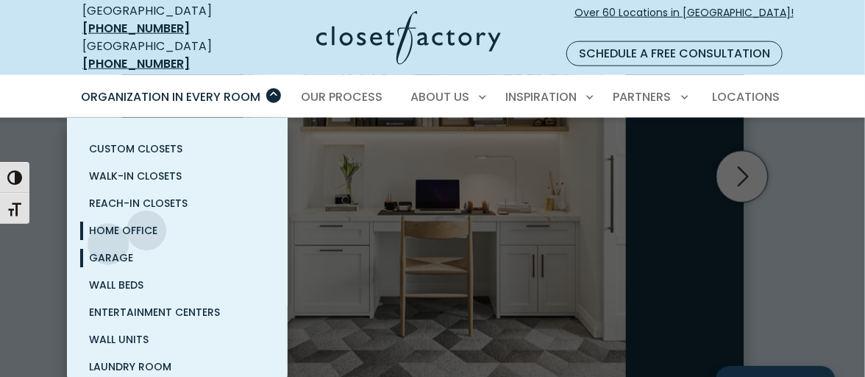
click at [107, 250] on span "Garage" at bounding box center [111, 257] width 44 height 15
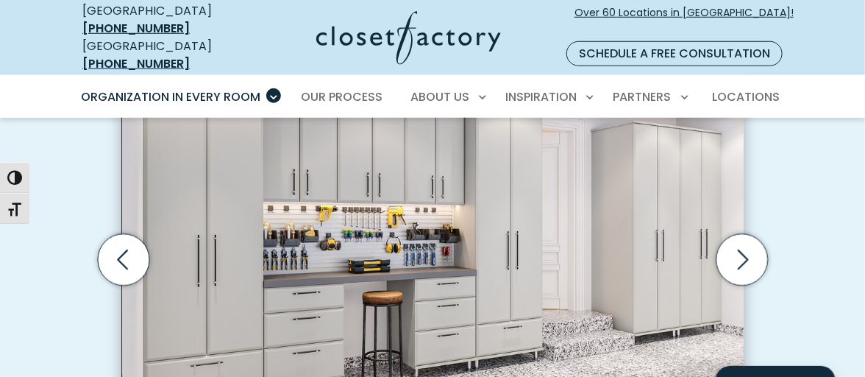
scroll to position [441, 0]
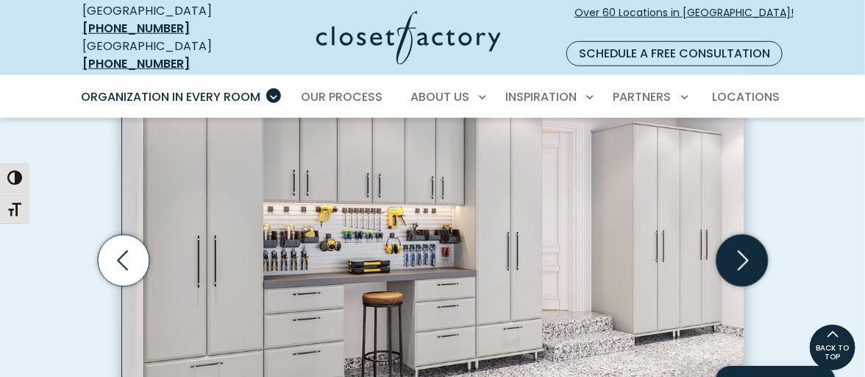
click at [735, 235] on icon "Next slide" at bounding box center [741, 260] width 51 height 51
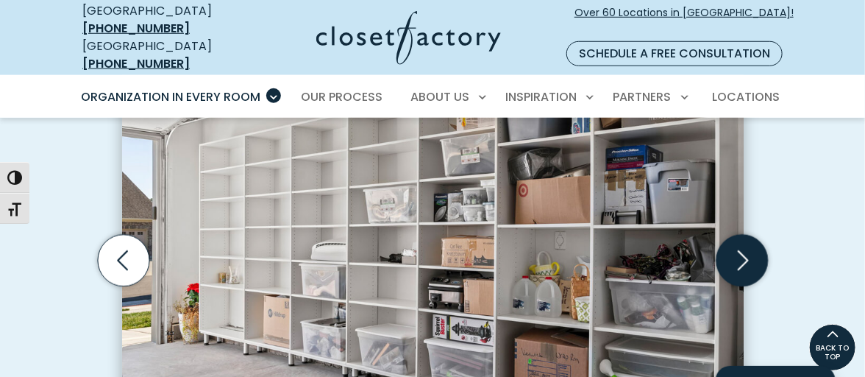
click at [736, 235] on icon "Next slide" at bounding box center [741, 260] width 51 height 51
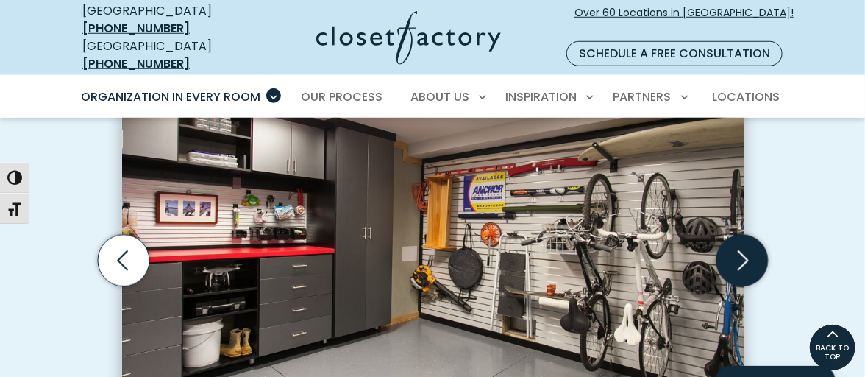
click at [736, 235] on icon "Next slide" at bounding box center [741, 260] width 51 height 51
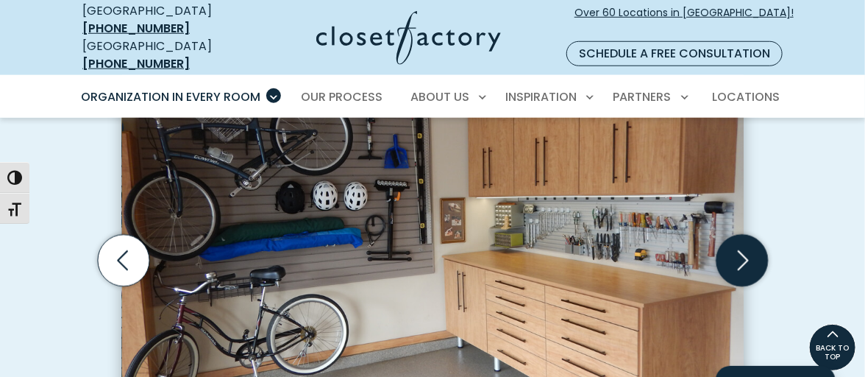
click at [736, 235] on icon "Next slide" at bounding box center [741, 260] width 51 height 51
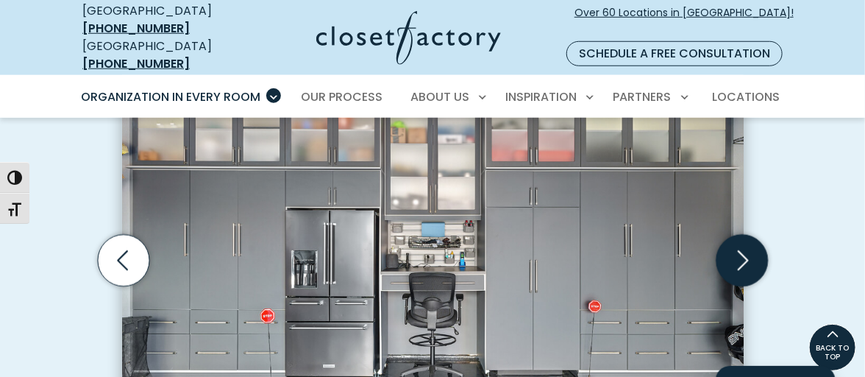
click at [738, 235] on icon "Next slide" at bounding box center [741, 260] width 51 height 51
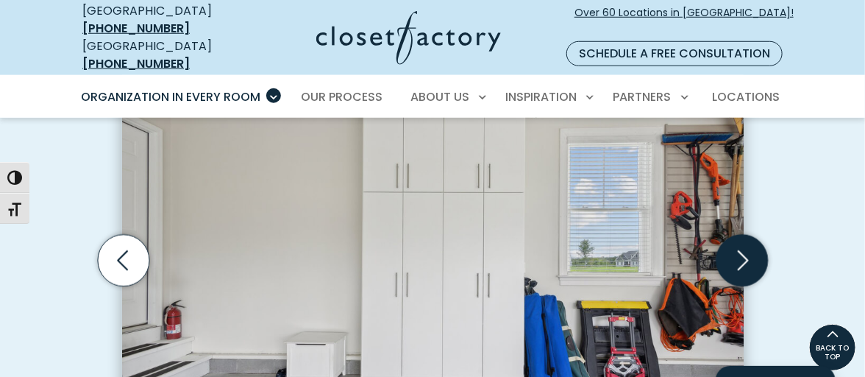
click at [737, 235] on icon "Next slide" at bounding box center [741, 260] width 51 height 51
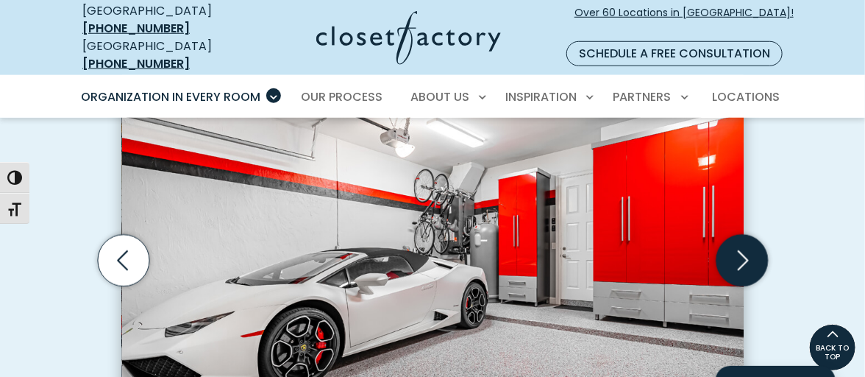
click at [737, 235] on icon "Next slide" at bounding box center [741, 260] width 51 height 51
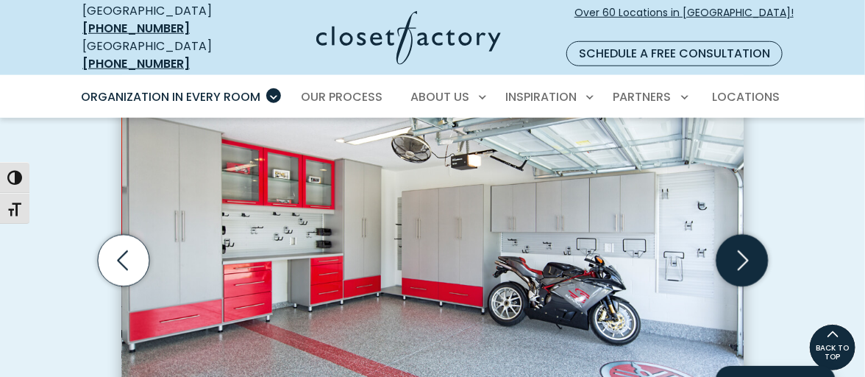
click at [741, 235] on icon "Next slide" at bounding box center [741, 260] width 51 height 51
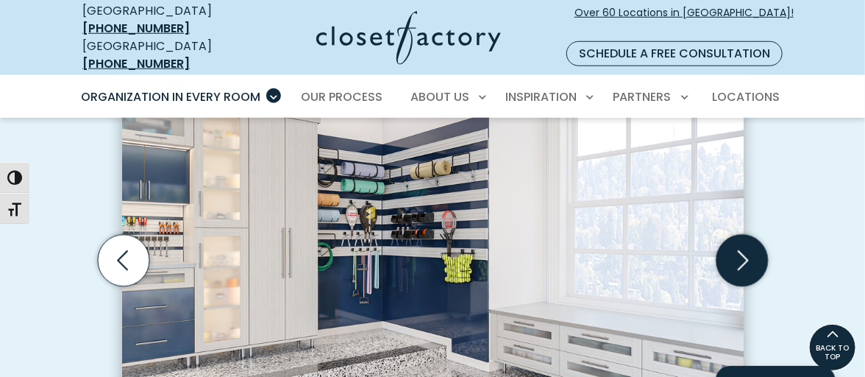
click at [737, 235] on icon "Next slide" at bounding box center [741, 260] width 51 height 51
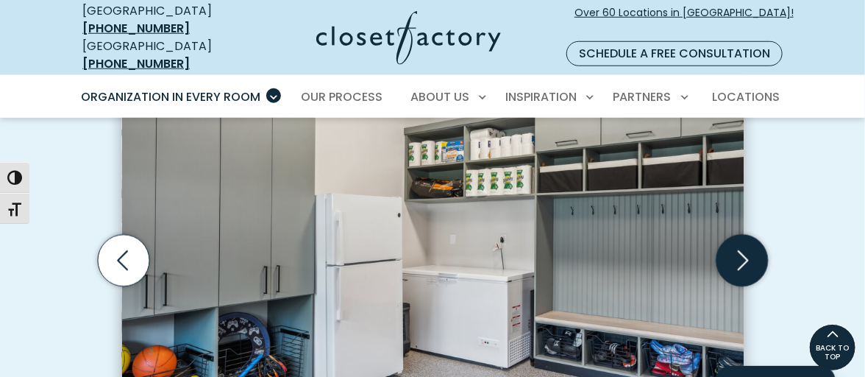
click at [736, 235] on icon "Next slide" at bounding box center [741, 260] width 51 height 51
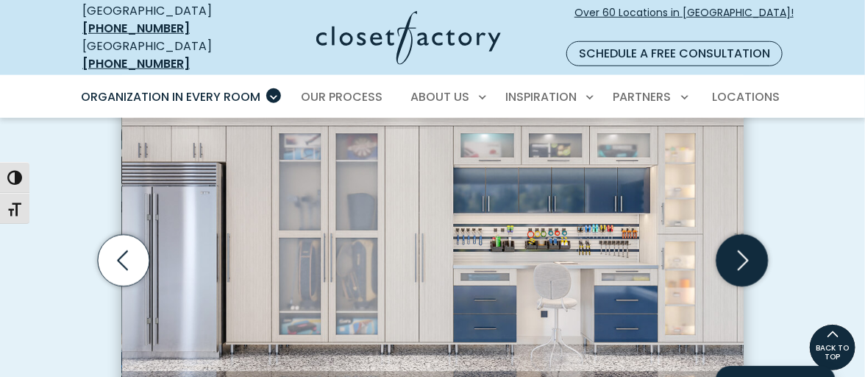
click at [736, 235] on icon "Next slide" at bounding box center [741, 260] width 51 height 51
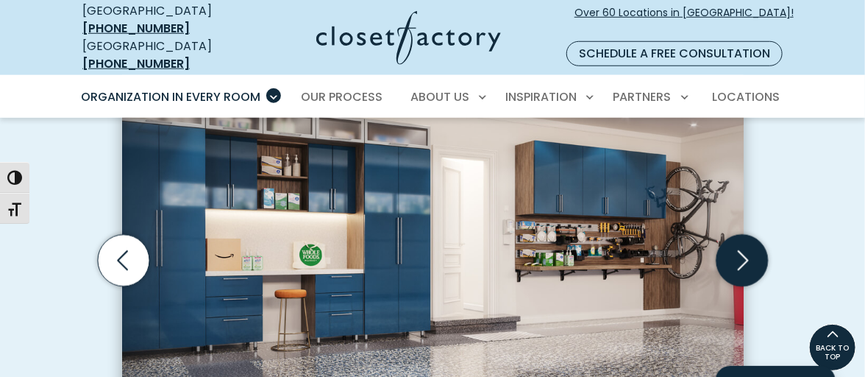
click at [736, 235] on icon "Next slide" at bounding box center [741, 260] width 51 height 51
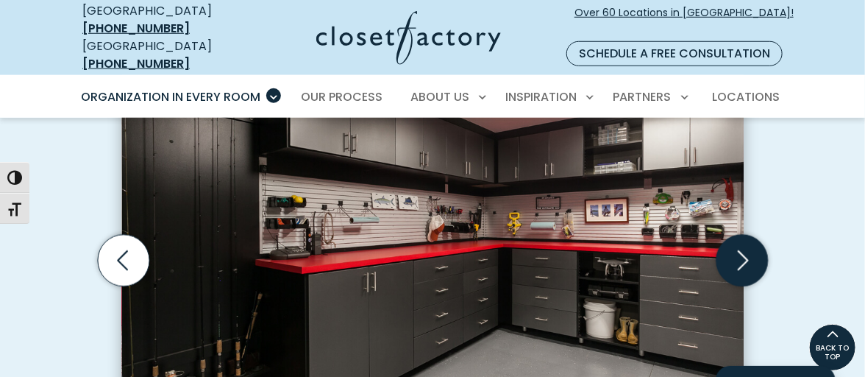
click at [736, 235] on icon "Next slide" at bounding box center [741, 260] width 51 height 51
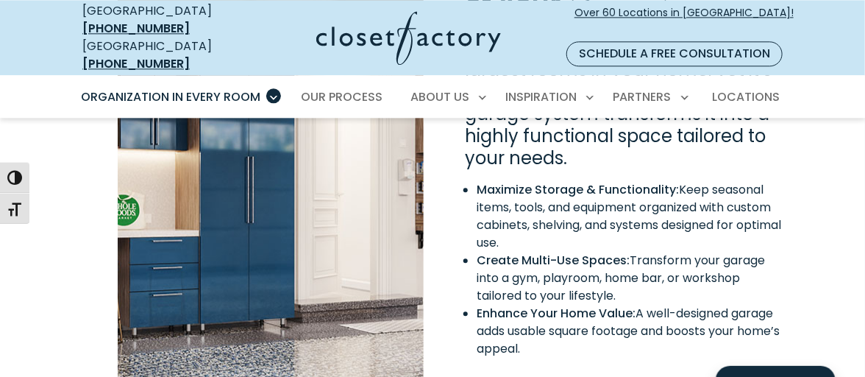
scroll to position [1250, 0]
